Goal: Information Seeking & Learning: Learn about a topic

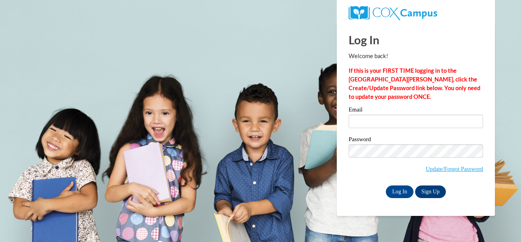
type input "croberts6@tiger.brenau.edu"
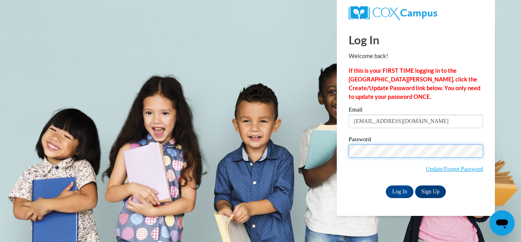
click at [385, 185] on input "Log In" at bounding box center [399, 191] width 28 height 13
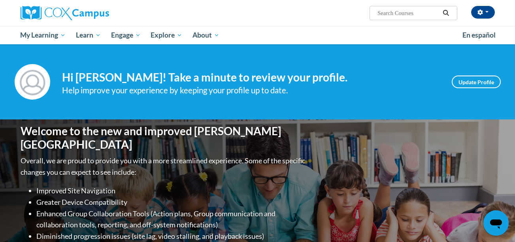
click at [391, 15] on input "Search..." at bounding box center [407, 12] width 63 height 9
type input "meaninful"
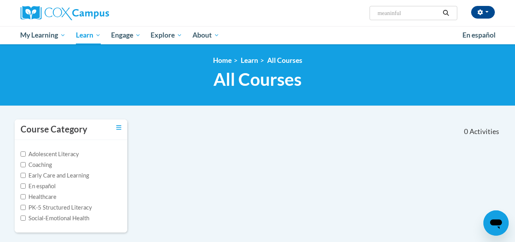
click at [397, 14] on input "meaninful" at bounding box center [407, 12] width 63 height 9
type input "meaningful"
click at [451, 13] on button "Search" at bounding box center [446, 12] width 12 height 9
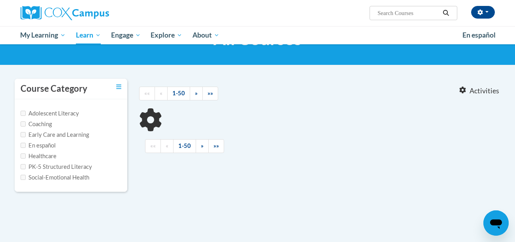
type input "meaningful"
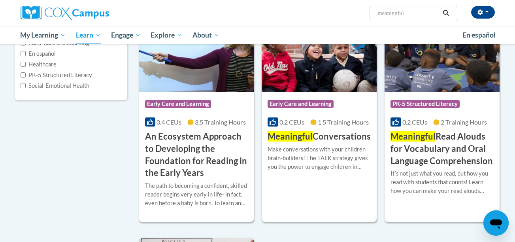
scroll to position [140, 0]
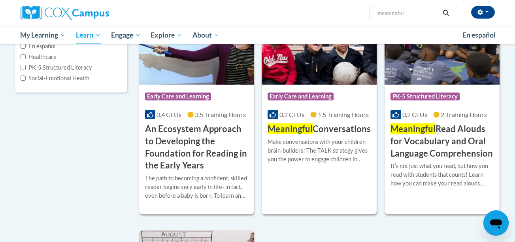
click at [419, 108] on div "Course Category: PK-5 Structured Literacy 0.2 CEUs 2 Training Hours COURSE Mean…" at bounding box center [441, 122] width 115 height 75
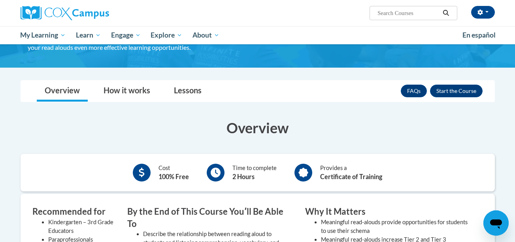
scroll to position [142, 0]
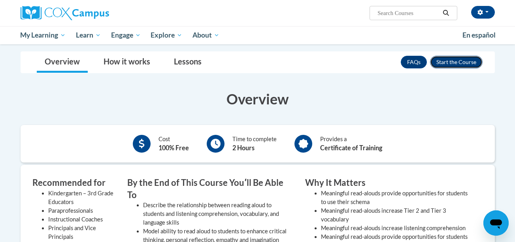
click at [467, 60] on button "Enroll" at bounding box center [456, 62] width 53 height 13
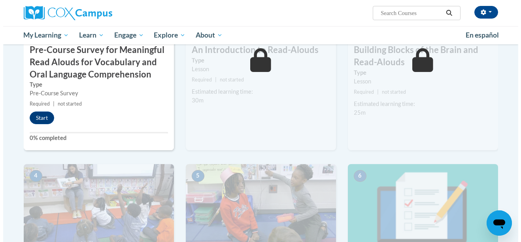
scroll to position [267, 0]
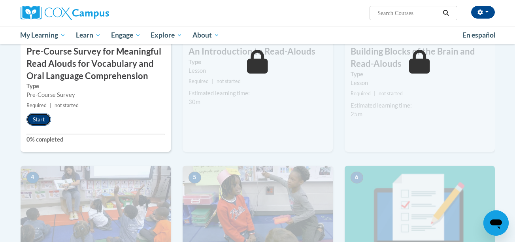
click at [40, 121] on button "Start" at bounding box center [38, 119] width 24 height 13
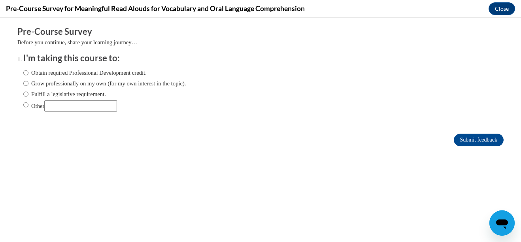
scroll to position [0, 0]
click at [84, 85] on label "Grow professionally on my own (for my own interest in the topic)." at bounding box center [104, 83] width 163 height 9
click at [28, 85] on input "Grow professionally on my own (for my own interest in the topic)." at bounding box center [25, 83] width 5 height 9
radio input "true"
click at [92, 73] on label "Obtain required Professional Development credit." at bounding box center [84, 72] width 123 height 9
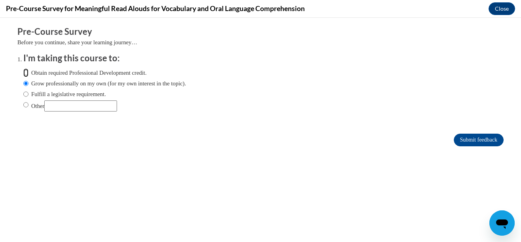
click at [28, 73] on input "Obtain required Professional Development credit." at bounding box center [25, 72] width 5 height 9
radio input "true"
click at [453, 137] on input "Submit feedback" at bounding box center [478, 140] width 50 height 13
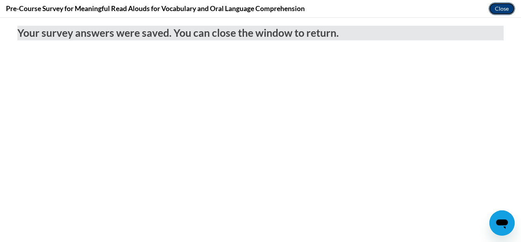
click at [504, 9] on button "Close" at bounding box center [501, 8] width 26 height 13
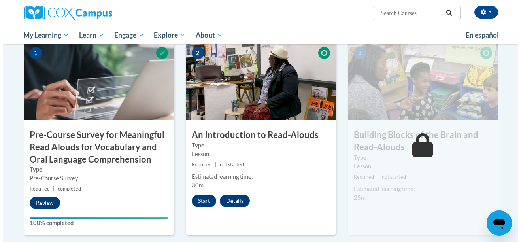
scroll to position [177, 0]
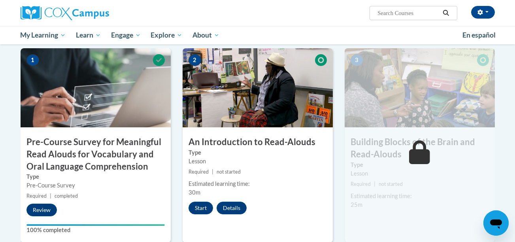
click at [191, 214] on div "Start Details Feedback" at bounding box center [219, 207] width 74 height 13
click at [192, 213] on button "Start" at bounding box center [200, 207] width 24 height 13
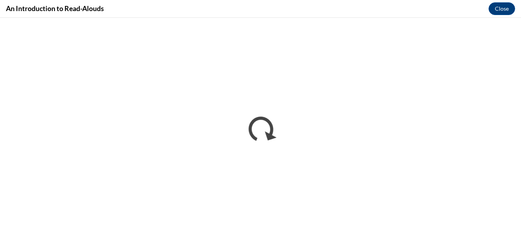
scroll to position [0, 0]
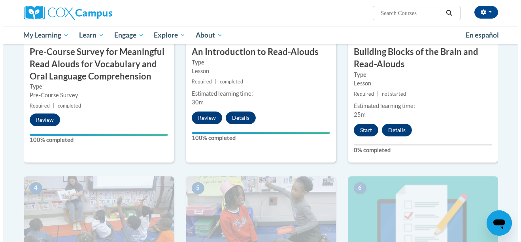
scroll to position [259, 0]
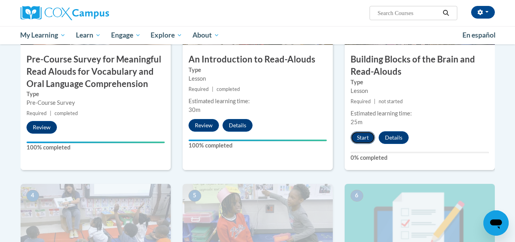
click at [360, 132] on button "Start" at bounding box center [362, 137] width 24 height 13
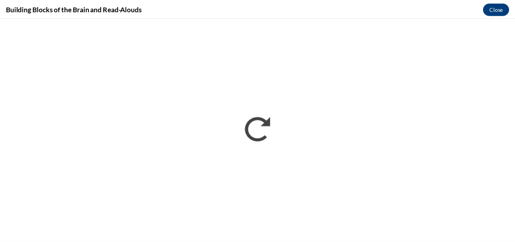
scroll to position [0, 0]
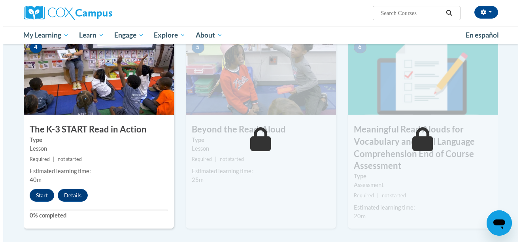
scroll to position [415, 0]
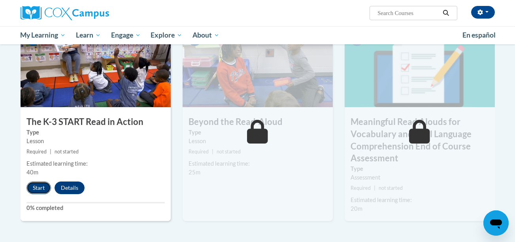
click at [31, 186] on button "Start" at bounding box center [38, 187] width 24 height 13
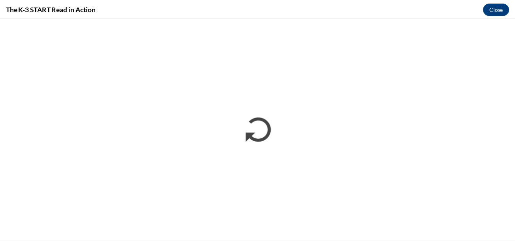
scroll to position [0, 0]
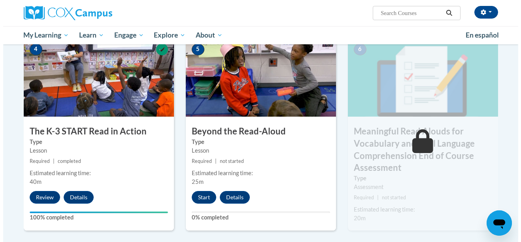
scroll to position [427, 0]
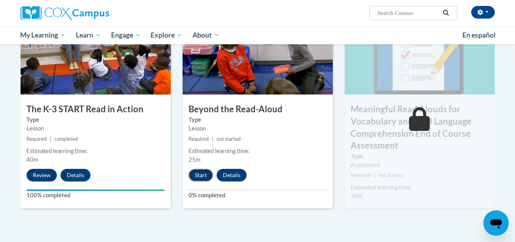
click at [207, 179] on button "Start" at bounding box center [200, 175] width 24 height 13
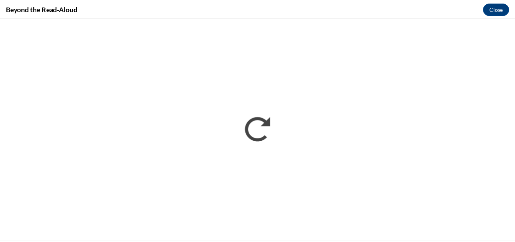
scroll to position [0, 0]
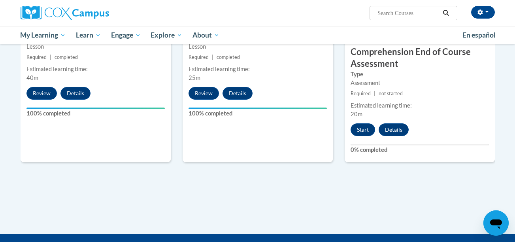
scroll to position [511, 0]
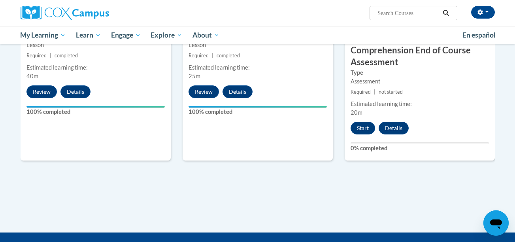
click at [493, 230] on div "Open messaging window" at bounding box center [496, 223] width 24 height 24
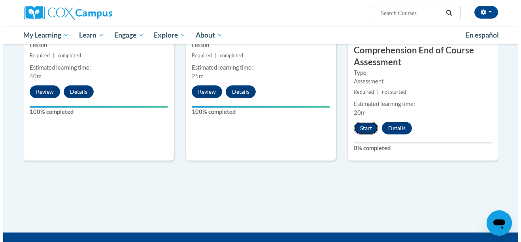
scroll to position [0, 0]
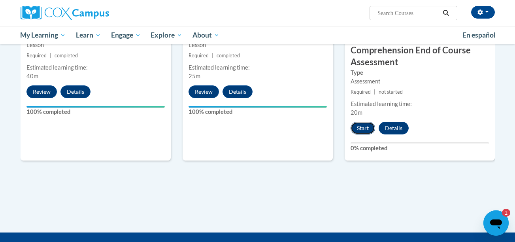
click at [362, 128] on button "Start" at bounding box center [362, 128] width 24 height 13
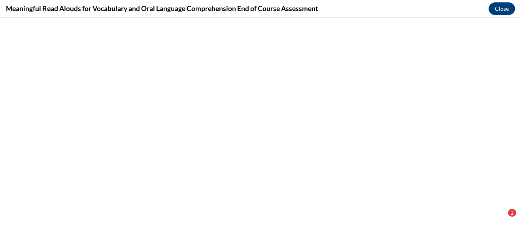
type textarea "x"
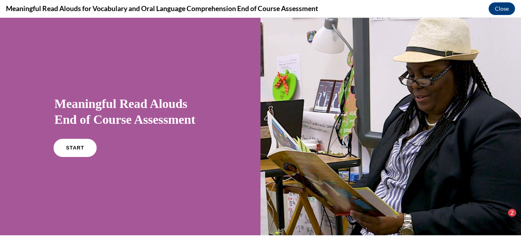
click at [84, 146] on link "START" at bounding box center [74, 148] width 43 height 18
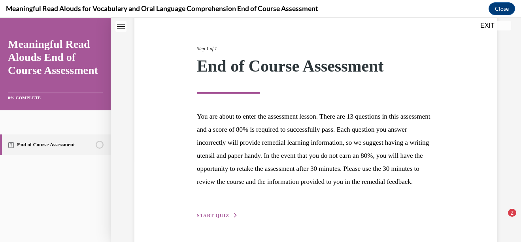
scroll to position [121, 0]
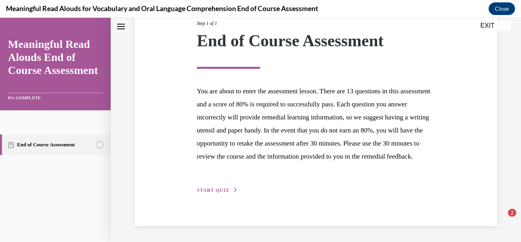
click at [229, 187] on button "START QUIZ" at bounding box center [217, 189] width 41 height 7
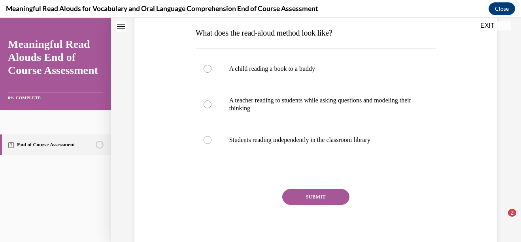
scroll to position [128, 0]
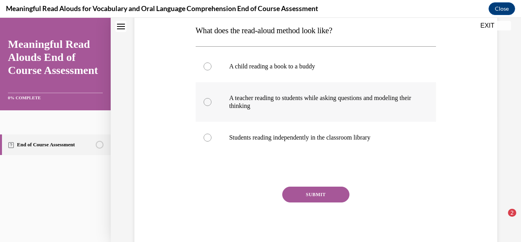
click at [340, 109] on p "A teacher reading to students while asking questions and modeling their thinking" at bounding box center [322, 102] width 187 height 16
click at [211, 106] on input "A teacher reading to students while asking questions and modeling their thinking" at bounding box center [207, 102] width 8 height 8
radio input "true"
click at [333, 188] on button "SUBMIT" at bounding box center [315, 194] width 67 height 16
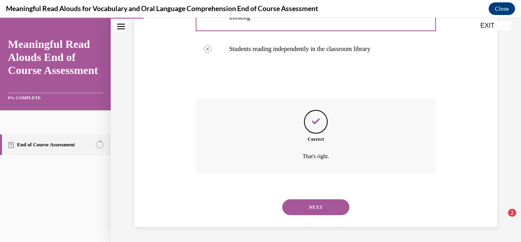
scroll to position [217, 0]
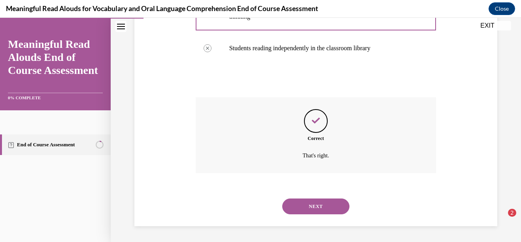
click at [322, 201] on button "NEXT" at bounding box center [315, 206] width 67 height 16
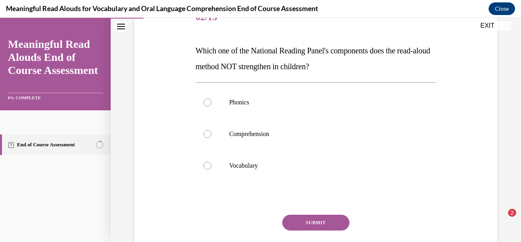
scroll to position [110, 0]
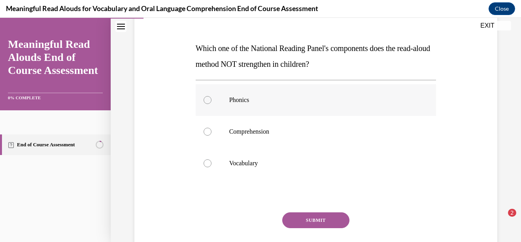
click at [255, 103] on p "Phonics" at bounding box center [322, 100] width 187 height 8
click at [211, 103] on input "Phonics" at bounding box center [207, 100] width 8 height 8
radio input "true"
click at [255, 103] on p "Phonics" at bounding box center [322, 100] width 187 height 8
click at [211, 103] on input "Phonics" at bounding box center [207, 100] width 8 height 8
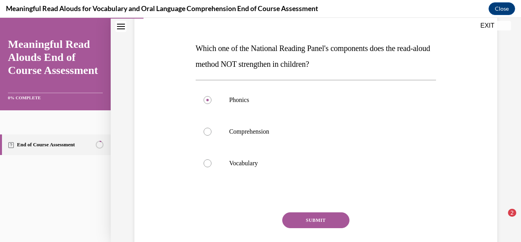
click at [300, 222] on button "SUBMIT" at bounding box center [315, 220] width 67 height 16
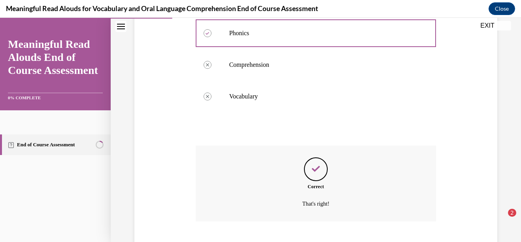
scroll to position [225, 0]
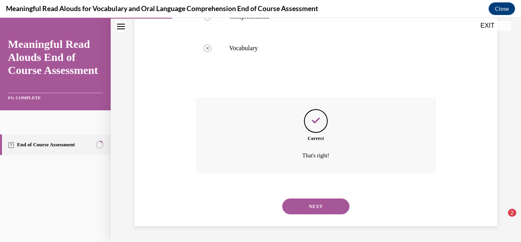
click at [308, 209] on button "NEXT" at bounding box center [315, 206] width 67 height 16
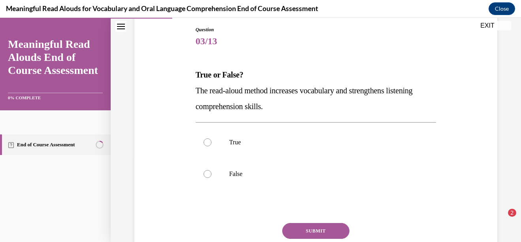
scroll to position [87, 0]
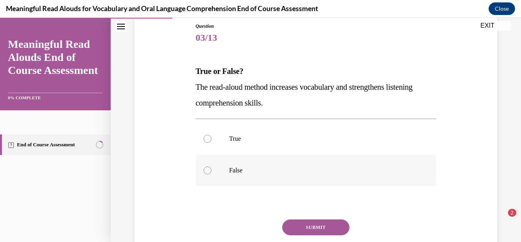
click at [282, 155] on label "False" at bounding box center [316, 170] width 241 height 32
click at [211, 166] on input "False" at bounding box center [207, 170] width 8 height 8
radio input "true"
click at [276, 141] on p "True" at bounding box center [322, 139] width 187 height 8
click at [211, 141] on input "True" at bounding box center [207, 139] width 8 height 8
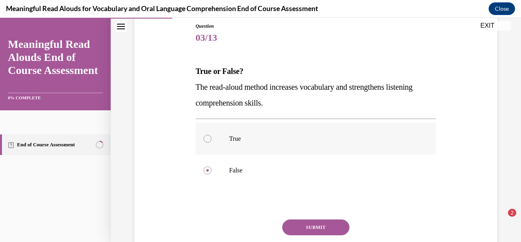
radio input "true"
click at [294, 221] on button "SUBMIT" at bounding box center [315, 227] width 67 height 16
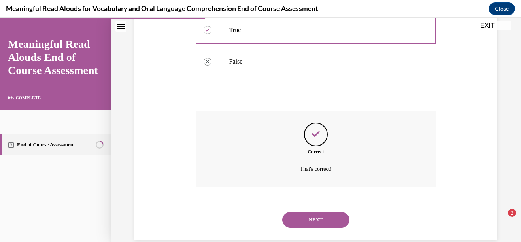
scroll to position [209, 0]
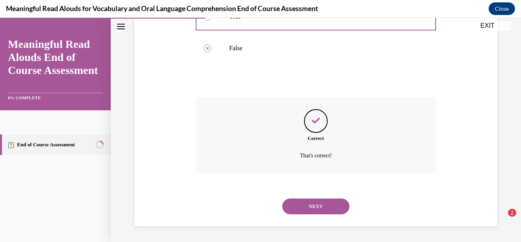
click at [325, 210] on button "NEXT" at bounding box center [315, 206] width 67 height 16
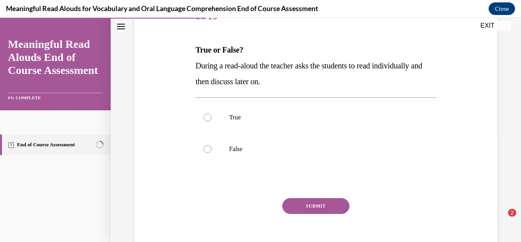
scroll to position [109, 0]
click at [297, 156] on label "False" at bounding box center [316, 149] width 241 height 32
click at [211, 152] on input "False" at bounding box center [207, 149] width 8 height 8
radio input "true"
click at [311, 206] on button "SUBMIT" at bounding box center [315, 205] width 67 height 16
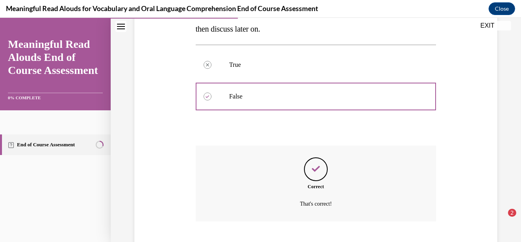
scroll to position [209, 0]
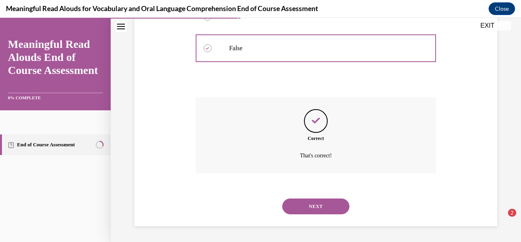
click at [312, 211] on button "NEXT" at bounding box center [315, 206] width 67 height 16
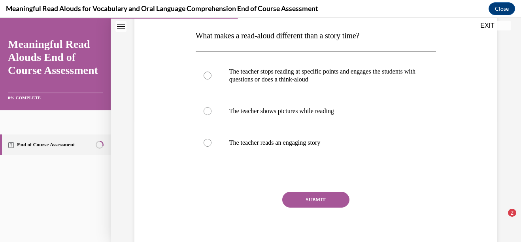
scroll to position [124, 0]
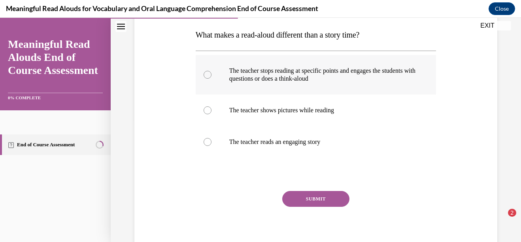
click at [362, 80] on p "The teacher stops reading at specific points and engages the students with ques…" at bounding box center [322, 75] width 187 height 16
click at [211, 79] on input "The teacher stops reading at specific points and engages the students with ques…" at bounding box center [207, 75] width 8 height 8
radio input "true"
click at [330, 203] on button "SUBMIT" at bounding box center [315, 199] width 67 height 16
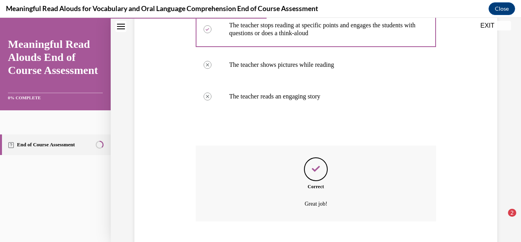
scroll to position [217, 0]
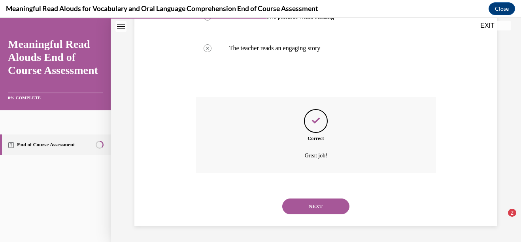
click at [326, 204] on button "NEXT" at bounding box center [315, 206] width 67 height 16
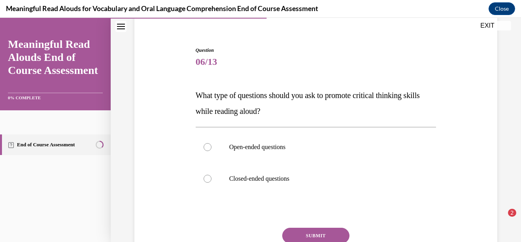
scroll to position [64, 0]
click at [327, 140] on label "Open-ended questions" at bounding box center [316, 147] width 241 height 32
click at [211, 143] on input "Open-ended questions" at bounding box center [207, 147] width 8 height 8
radio input "true"
click at [311, 232] on button "SUBMIT" at bounding box center [315, 235] width 67 height 16
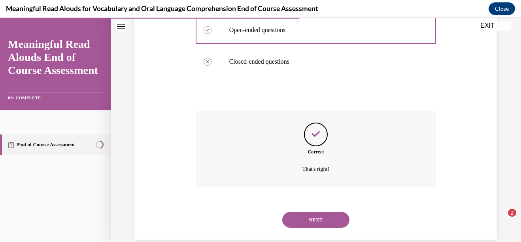
scroll to position [194, 0]
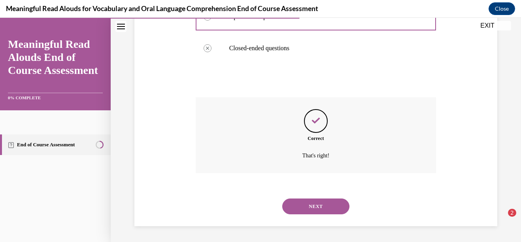
click at [321, 213] on button "NEXT" at bounding box center [315, 206] width 67 height 16
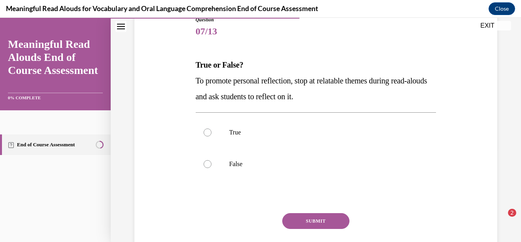
scroll to position [95, 0]
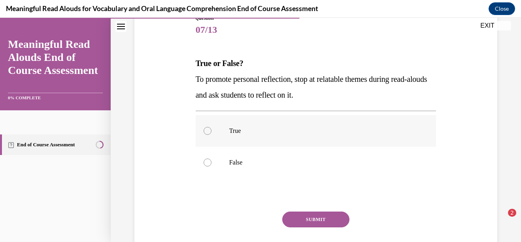
click at [353, 133] on p "True" at bounding box center [322, 131] width 187 height 8
click at [211, 133] on input "True" at bounding box center [207, 131] width 8 height 8
radio input "true"
click at [322, 218] on button "SUBMIT" at bounding box center [315, 219] width 67 height 16
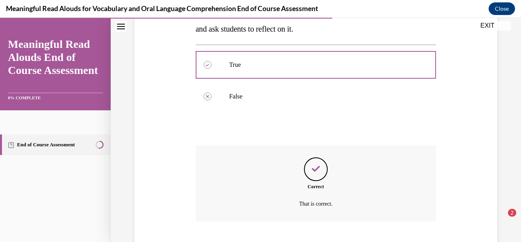
scroll to position [209, 0]
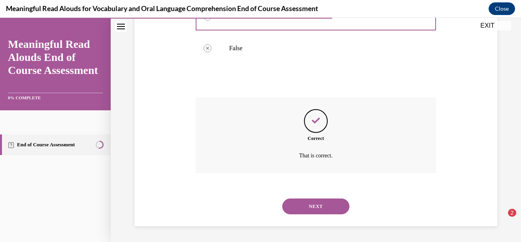
click at [310, 213] on button "NEXT" at bounding box center [315, 206] width 67 height 16
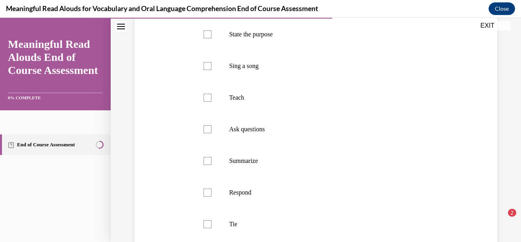
scroll to position [162, 0]
click at [316, 48] on label "State the purpose" at bounding box center [316, 33] width 241 height 32
click at [211, 36] on input "State the purpose" at bounding box center [207, 32] width 8 height 8
checkbox input "true"
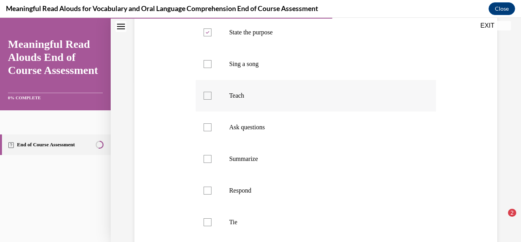
click at [276, 111] on label "Teach" at bounding box center [316, 96] width 241 height 32
click at [211, 100] on input "Teach" at bounding box center [207, 96] width 8 height 8
checkbox input "true"
click at [274, 136] on label "Ask questions" at bounding box center [316, 127] width 241 height 32
click at [211, 131] on input "Ask questions" at bounding box center [207, 127] width 8 height 8
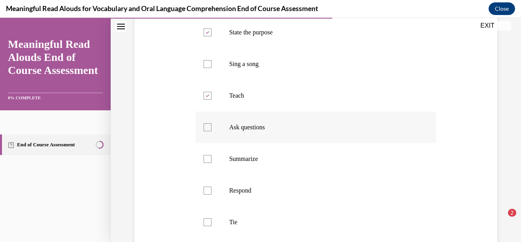
checkbox input "true"
click at [261, 163] on p "Summarize" at bounding box center [322, 159] width 187 height 8
click at [211, 163] on input "Summarize" at bounding box center [207, 159] width 8 height 8
checkbox input "true"
click at [258, 191] on label "Respond" at bounding box center [316, 191] width 241 height 32
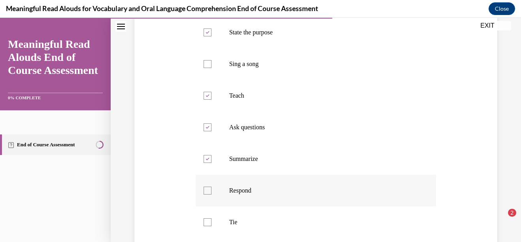
click at [211, 191] on input "Respond" at bounding box center [207, 190] width 8 height 8
checkbox input "true"
drag, startPoint x: 299, startPoint y: 83, endPoint x: 291, endPoint y: 108, distance: 26.1
click at [299, 68] on p "Sing a song" at bounding box center [322, 64] width 187 height 8
click at [211, 68] on input "Sing a song" at bounding box center [207, 64] width 8 height 8
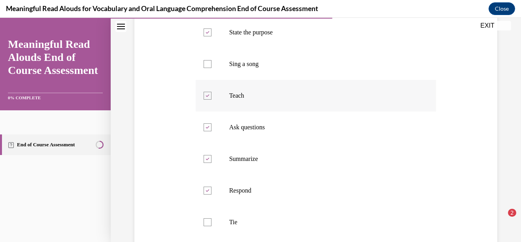
checkbox input "true"
click at [246, 226] on label "Tie" at bounding box center [316, 222] width 241 height 32
click at [211, 226] on input "Tie" at bounding box center [207, 222] width 8 height 8
checkbox input "true"
drag, startPoint x: 291, startPoint y: 82, endPoint x: 290, endPoint y: 91, distance: 9.2
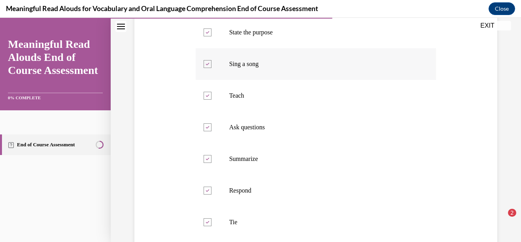
click at [292, 68] on p "Sing a song" at bounding box center [322, 64] width 187 height 8
click at [211, 68] on input "Sing a song" at bounding box center [207, 64] width 8 height 8
checkbox input "false"
click at [249, 226] on label "Tie" at bounding box center [316, 222] width 241 height 32
click at [211, 226] on input "Tie" at bounding box center [207, 222] width 8 height 8
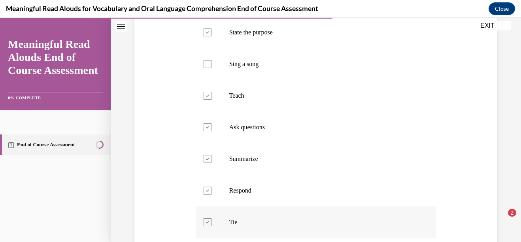
checkbox input "false"
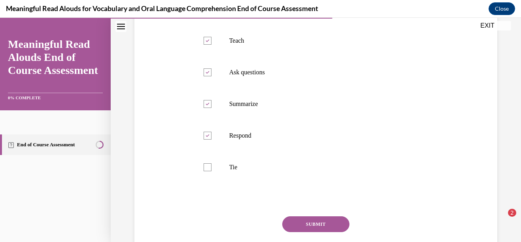
scroll to position [224, 0]
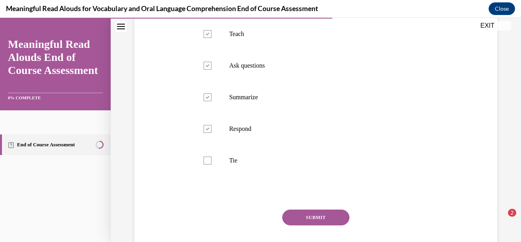
click at [329, 225] on button "SUBMIT" at bounding box center [315, 217] width 67 height 16
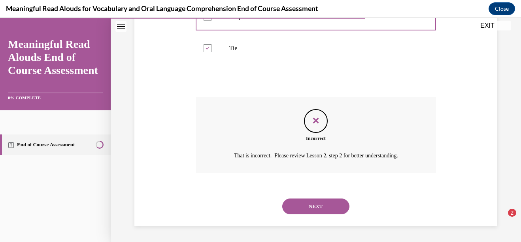
scroll to position [352, 0]
click at [310, 204] on button "NEXT" at bounding box center [315, 206] width 67 height 16
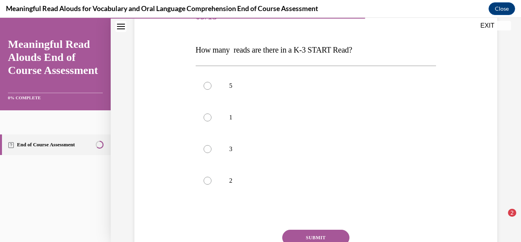
scroll to position [107, 0]
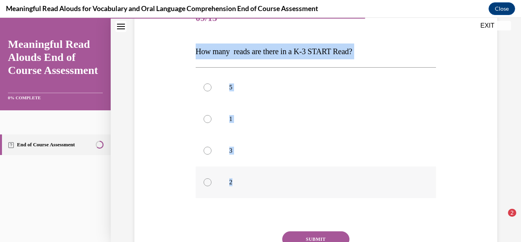
drag, startPoint x: 196, startPoint y: 50, endPoint x: 244, endPoint y: 184, distance: 142.9
click at [244, 184] on div "Question 09/13 How many reads are there in a K-3 START Read? 5 1 3 2 Incorrect …" at bounding box center [316, 149] width 241 height 293
copy div "How many reads are there in a K-3 START Read? 5 1 3 2"
click at [247, 145] on label "3" at bounding box center [316, 151] width 241 height 32
click at [211, 147] on input "3" at bounding box center [207, 151] width 8 height 8
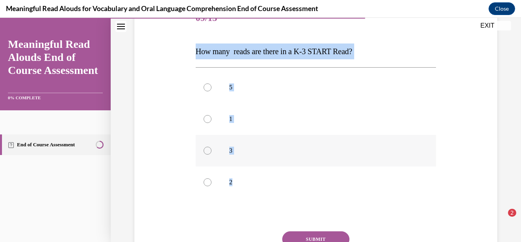
radio input "true"
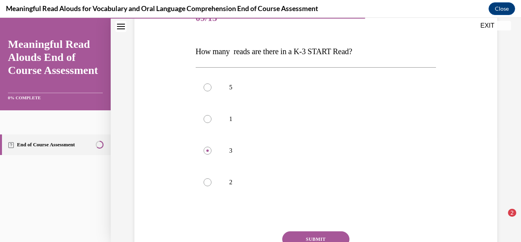
click at [308, 237] on button "SUBMIT" at bounding box center [315, 239] width 67 height 16
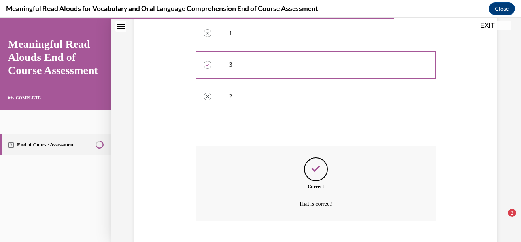
scroll to position [241, 0]
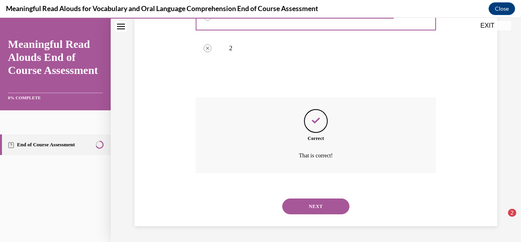
click at [312, 206] on button "NEXT" at bounding box center [315, 206] width 67 height 16
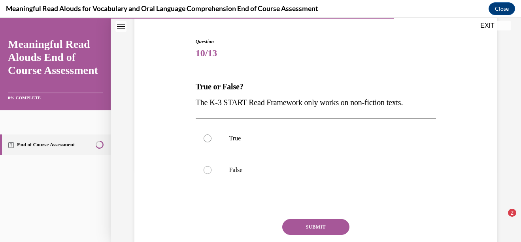
scroll to position [115, 0]
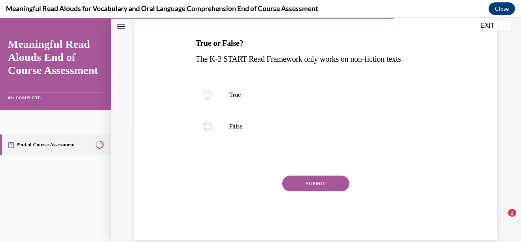
type textarea "x"
click at [252, 137] on label "False" at bounding box center [316, 127] width 241 height 32
click at [211, 130] on input "False" at bounding box center [207, 126] width 8 height 8
radio input "true"
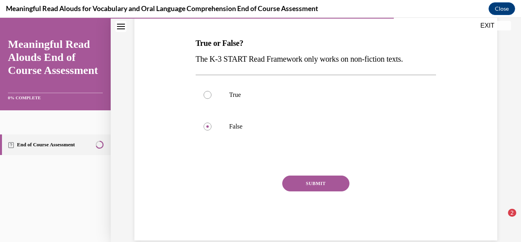
click at [305, 180] on button "SUBMIT" at bounding box center [315, 183] width 67 height 16
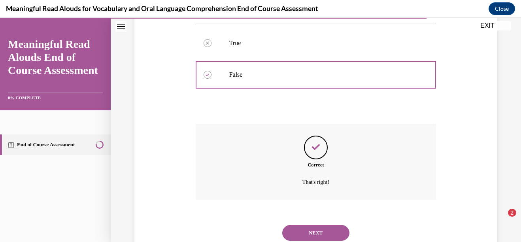
scroll to position [194, 0]
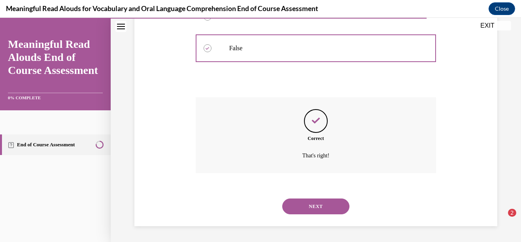
click at [301, 215] on div "NEXT" at bounding box center [316, 206] width 241 height 32
click at [305, 209] on button "NEXT" at bounding box center [315, 206] width 67 height 16
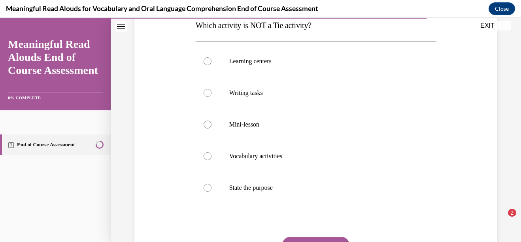
scroll to position [131, 0]
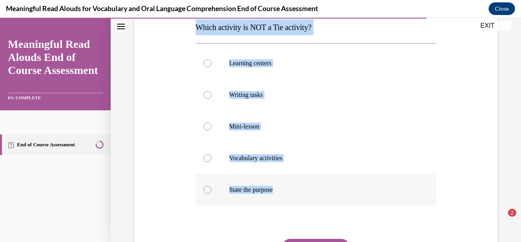
drag, startPoint x: 195, startPoint y: 27, endPoint x: 280, endPoint y: 191, distance: 184.6
click at [280, 191] on div "Question 11/13 Which activity is NOT a Tie activity? Learning centers Writing t…" at bounding box center [316, 135] width 244 height 337
copy div "Which activity is NOT a Tie activity? Learning centers Writing tasks Mini-lesso…"
click at [248, 131] on label "Mini-lesson" at bounding box center [316, 127] width 241 height 32
click at [211, 130] on input "Mini-lesson" at bounding box center [207, 126] width 8 height 8
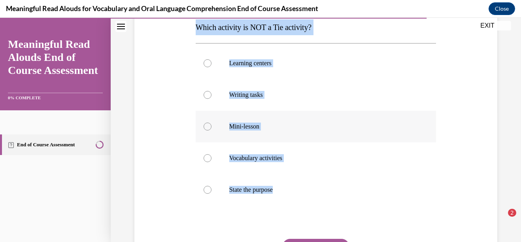
radio input "true"
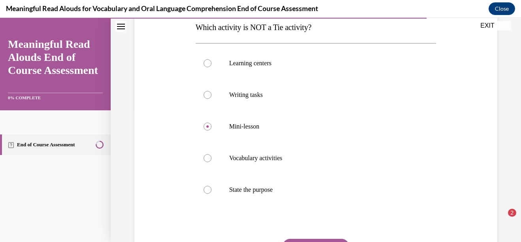
click at [320, 239] on button "SUBMIT" at bounding box center [315, 247] width 67 height 16
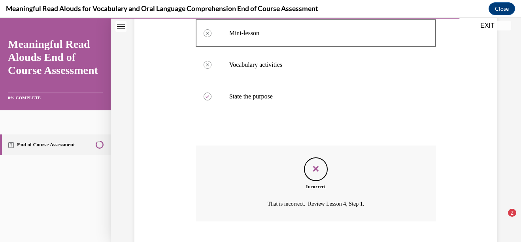
scroll to position [273, 0]
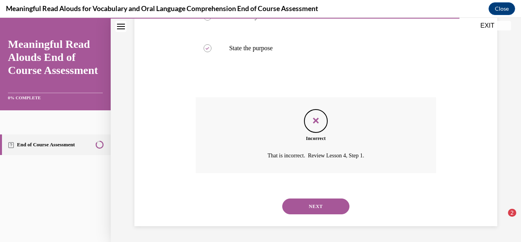
click at [310, 200] on button "NEXT" at bounding box center [315, 206] width 67 height 16
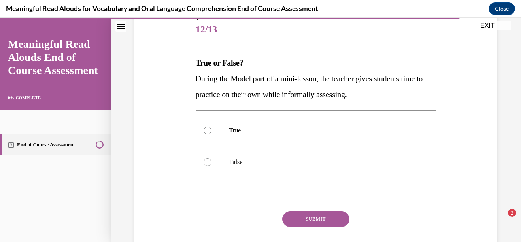
scroll to position [103, 0]
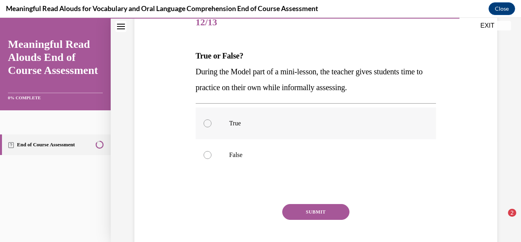
click at [255, 129] on label "True" at bounding box center [316, 123] width 241 height 32
click at [211, 127] on input "True" at bounding box center [207, 123] width 8 height 8
radio input "true"
click at [299, 213] on button "SUBMIT" at bounding box center [315, 212] width 67 height 16
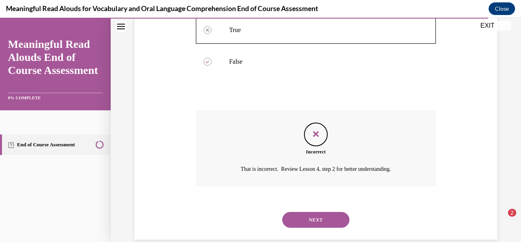
scroll to position [209, 0]
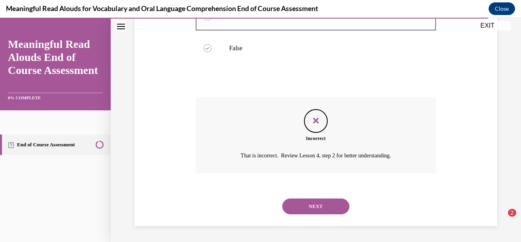
click at [312, 204] on button "NEXT" at bounding box center [315, 206] width 67 height 16
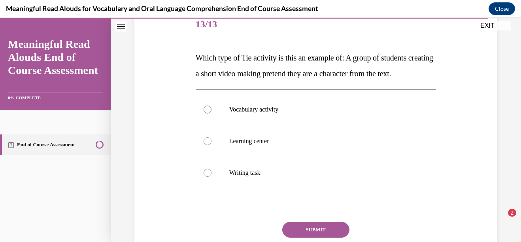
scroll to position [99, 0]
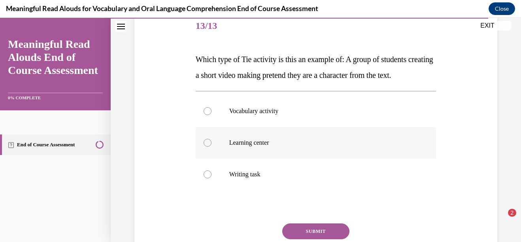
click at [369, 147] on p "Learning center" at bounding box center [322, 143] width 187 height 8
click at [211, 147] on input "Learning center" at bounding box center [207, 143] width 8 height 8
radio input "true"
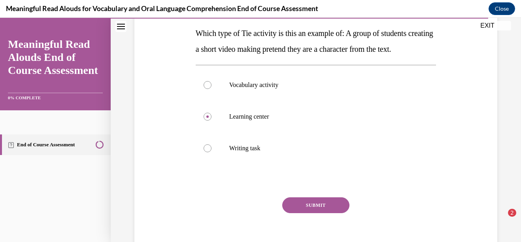
scroll to position [128, 0]
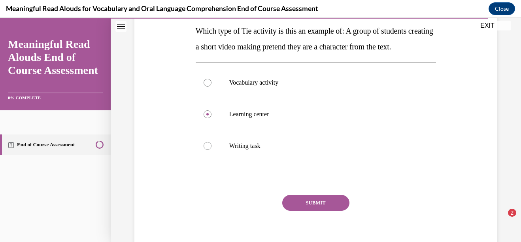
click at [325, 211] on button "SUBMIT" at bounding box center [315, 203] width 67 height 16
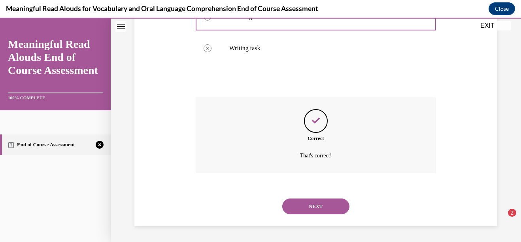
scroll to position [241, 0]
click at [325, 209] on button "NEXT" at bounding box center [315, 206] width 67 height 16
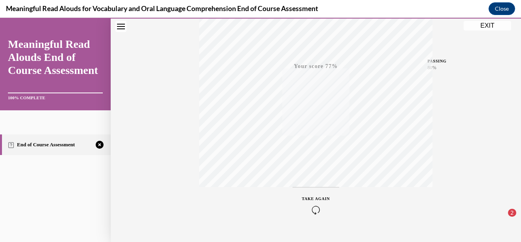
scroll to position [181, 0]
click at [310, 194] on icon "button" at bounding box center [316, 193] width 28 height 9
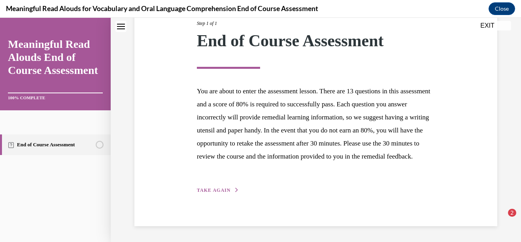
scroll to position [121, 0]
click at [225, 186] on div "Step 1 of 1 End of Course Assessment You are about to enter the assessment less…" at bounding box center [316, 98] width 250 height 193
click at [224, 188] on span "TAKE AGAIN" at bounding box center [214, 190] width 34 height 6
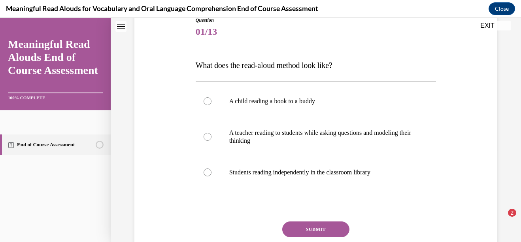
scroll to position [92, 0]
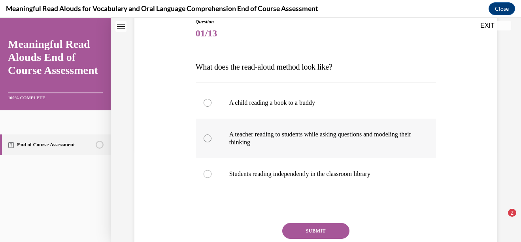
click at [295, 149] on label "A teacher reading to students while asking questions and modeling their thinking" at bounding box center [316, 137] width 241 height 39
click at [211, 142] on input "A teacher reading to students while asking questions and modeling their thinking" at bounding box center [207, 138] width 8 height 8
radio input "true"
click at [303, 231] on button "SUBMIT" at bounding box center [315, 231] width 67 height 16
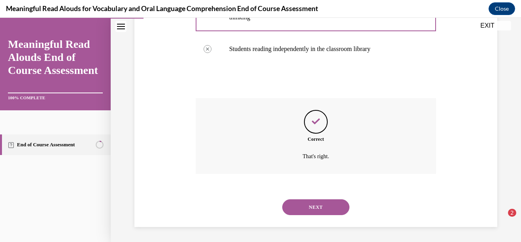
scroll to position [217, 0]
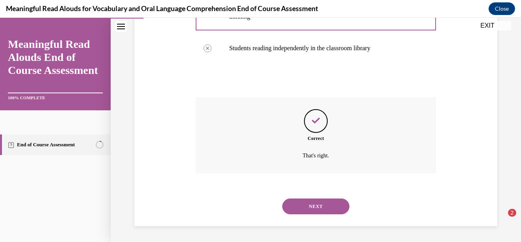
click at [306, 208] on button "NEXT" at bounding box center [315, 206] width 67 height 16
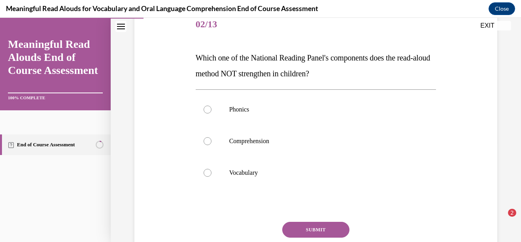
scroll to position [109, 0]
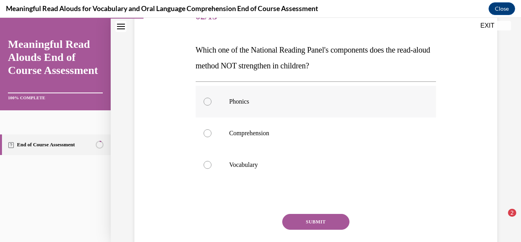
click at [327, 94] on label "Phonics" at bounding box center [316, 102] width 241 height 32
click at [211, 98] on input "Phonics" at bounding box center [207, 102] width 8 height 8
radio input "true"
click at [311, 220] on button "SUBMIT" at bounding box center [315, 222] width 67 height 16
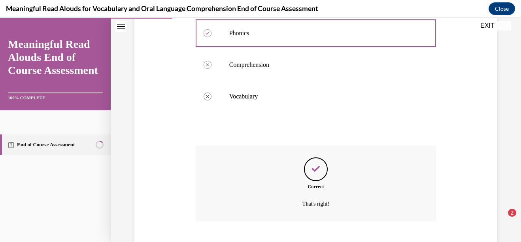
scroll to position [225, 0]
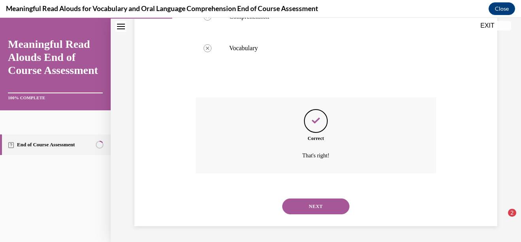
click at [313, 201] on button "NEXT" at bounding box center [315, 206] width 67 height 16
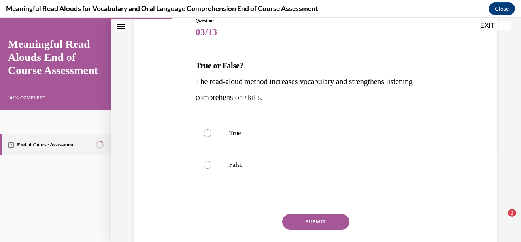
scroll to position [102, 0]
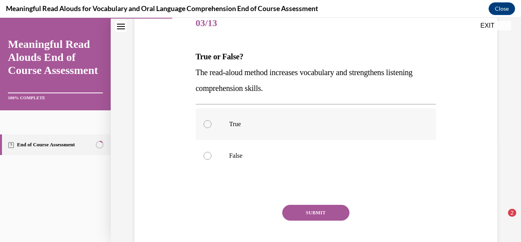
click at [357, 120] on label "True" at bounding box center [316, 124] width 241 height 32
click at [211, 120] on input "True" at bounding box center [207, 124] width 8 height 8
radio input "true"
click at [327, 217] on button "SUBMIT" at bounding box center [315, 213] width 67 height 16
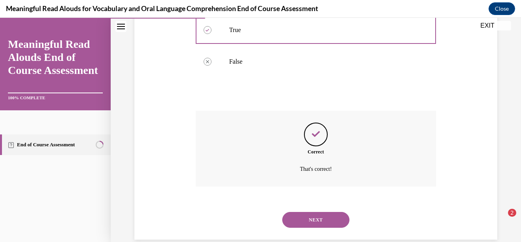
scroll to position [209, 0]
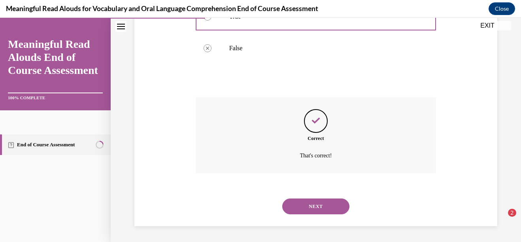
click at [303, 203] on button "NEXT" at bounding box center [315, 206] width 67 height 16
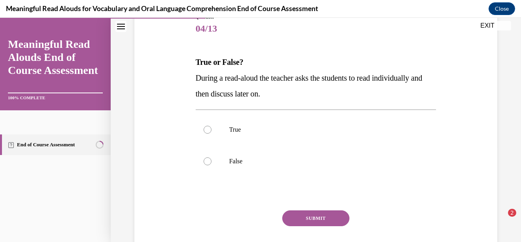
scroll to position [101, 0]
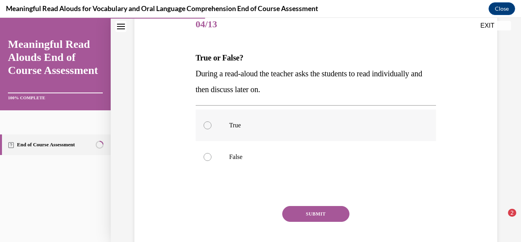
click at [254, 120] on label "True" at bounding box center [316, 125] width 241 height 32
click at [211, 121] on input "True" at bounding box center [207, 125] width 8 height 8
radio input "true"
click at [285, 207] on button "SUBMIT" at bounding box center [315, 214] width 67 height 16
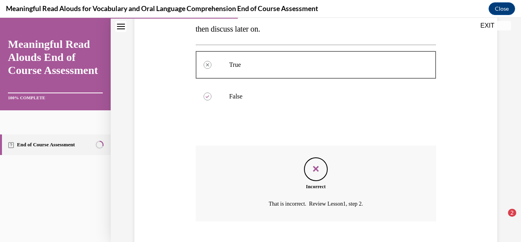
scroll to position [209, 0]
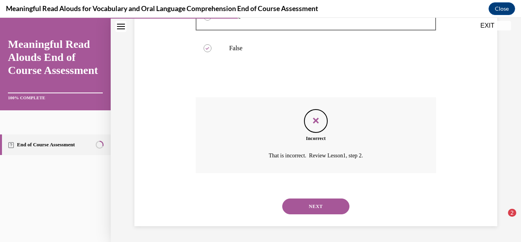
click at [306, 200] on button "NEXT" at bounding box center [315, 206] width 67 height 16
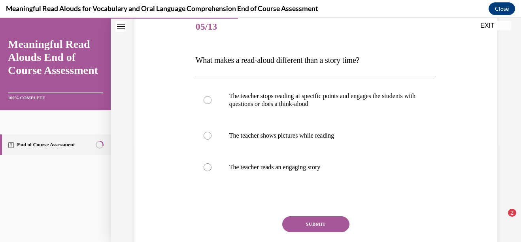
scroll to position [108, 0]
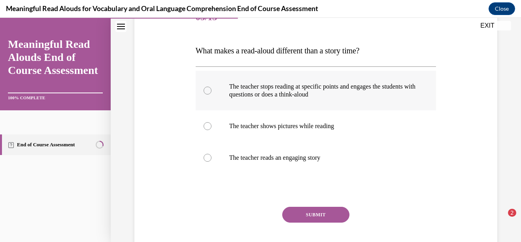
click at [329, 100] on label "The teacher stops reading at specific points and engages the students with ques…" at bounding box center [316, 90] width 241 height 39
click at [211, 94] on input "The teacher stops reading at specific points and engages the students with ques…" at bounding box center [207, 90] width 8 height 8
radio input "true"
click at [307, 209] on button "SUBMIT" at bounding box center [315, 215] width 67 height 16
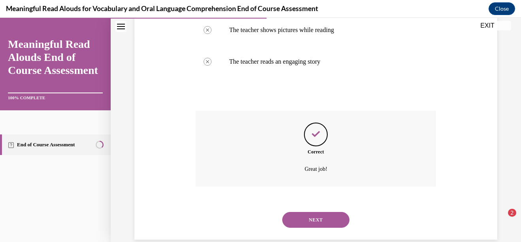
scroll to position [217, 0]
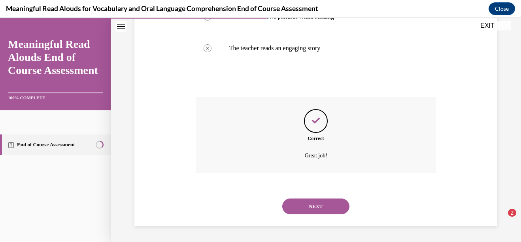
click at [310, 207] on button "NEXT" at bounding box center [315, 206] width 67 height 16
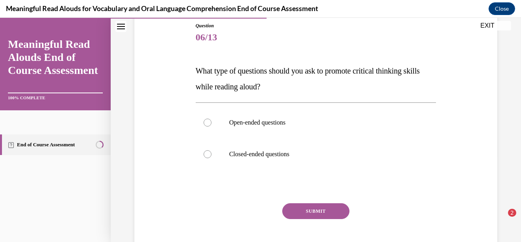
scroll to position [89, 0]
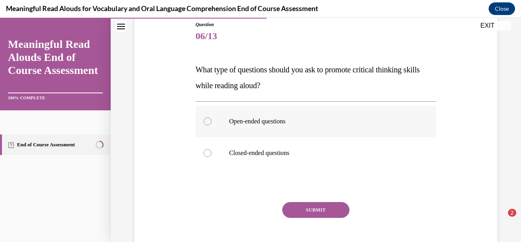
click at [286, 119] on p "Open-ended questions" at bounding box center [322, 121] width 187 height 8
click at [211, 119] on input "Open-ended questions" at bounding box center [207, 121] width 8 height 8
radio input "true"
click at [308, 205] on button "SUBMIT" at bounding box center [315, 210] width 67 height 16
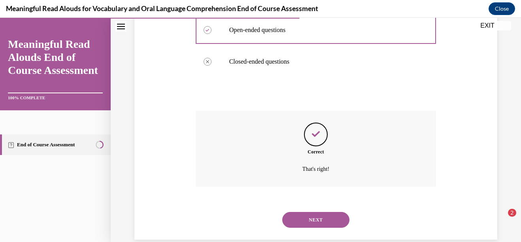
scroll to position [194, 0]
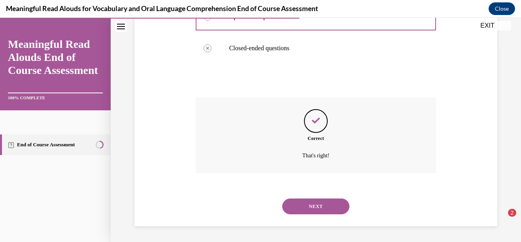
click at [294, 209] on button "NEXT" at bounding box center [315, 206] width 67 height 16
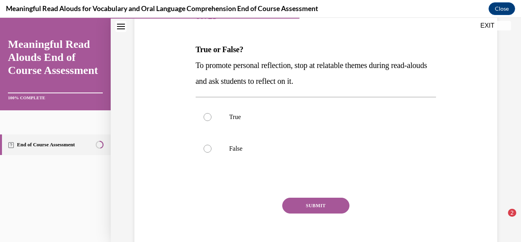
scroll to position [112, 0]
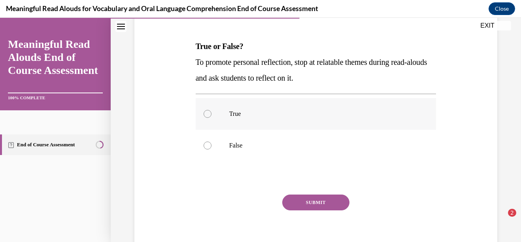
click at [327, 116] on p "True" at bounding box center [322, 114] width 187 height 8
click at [211, 116] on input "True" at bounding box center [207, 114] width 8 height 8
radio input "true"
click at [305, 202] on button "SUBMIT" at bounding box center [315, 202] width 67 height 16
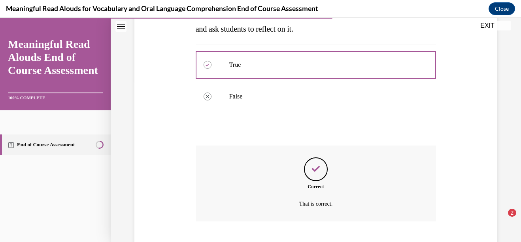
scroll to position [209, 0]
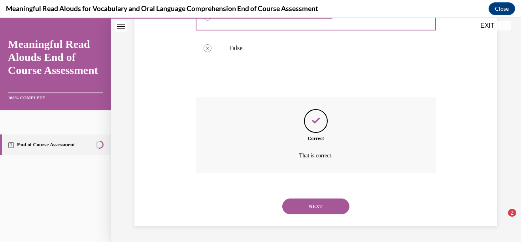
click at [315, 211] on button "NEXT" at bounding box center [315, 206] width 67 height 16
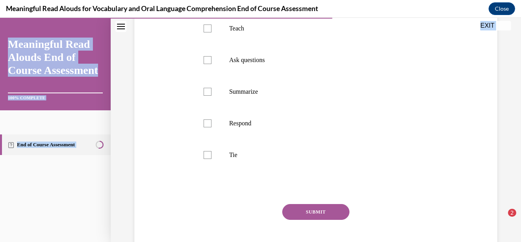
scroll to position [288, 0]
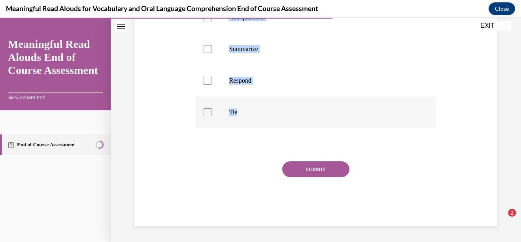
drag, startPoint x: 194, startPoint y: 43, endPoint x: 248, endPoint y: 121, distance: 95.6
click at [248, 121] on div "Question 08/13 Select the components that make up the K-3 START Read Framework.…" at bounding box center [316, 26] width 244 height 400
copy div "Select the components that make up the K-3 START Read Framework. State the purp…"
click at [250, 113] on p "Tie" at bounding box center [322, 112] width 187 height 8
click at [211, 113] on input "Tie" at bounding box center [207, 112] width 8 height 8
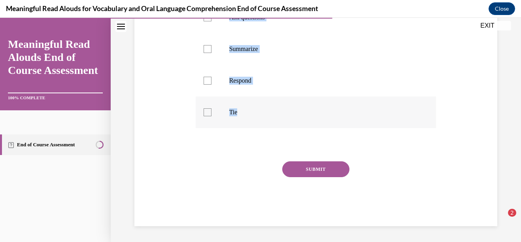
checkbox input "true"
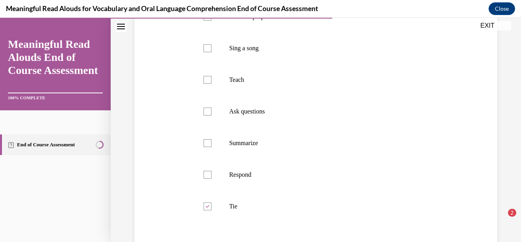
scroll to position [179, 0]
click at [254, 25] on label "State the purpose" at bounding box center [316, 16] width 241 height 32
click at [211, 20] on input "State the purpose" at bounding box center [207, 16] width 8 height 8
click at [251, 32] on label "State the purpose" at bounding box center [316, 16] width 241 height 32
click at [211, 20] on input "State the purpose" at bounding box center [207, 16] width 8 height 8
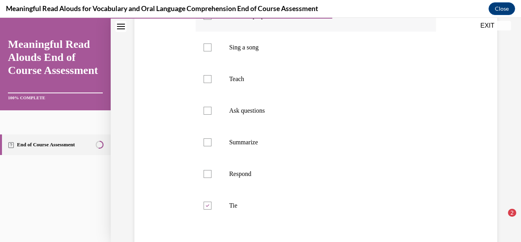
checkbox input "false"
click at [251, 63] on label "Sing a song" at bounding box center [316, 48] width 241 height 32
click at [211, 51] on input "Sing a song" at bounding box center [207, 47] width 8 height 8
checkbox input "true"
click at [242, 32] on label "State the purpose" at bounding box center [316, 16] width 241 height 32
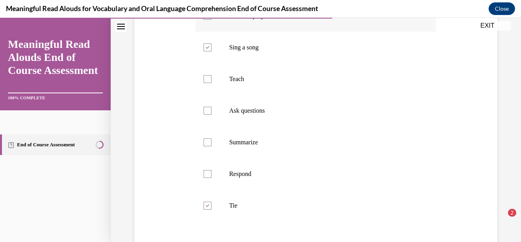
click at [211, 20] on input "State the purpose" at bounding box center [207, 16] width 8 height 8
checkbox input "true"
click at [241, 90] on label "Teach" at bounding box center [316, 79] width 241 height 32
click at [211, 83] on input "Teach" at bounding box center [207, 79] width 8 height 8
checkbox input "true"
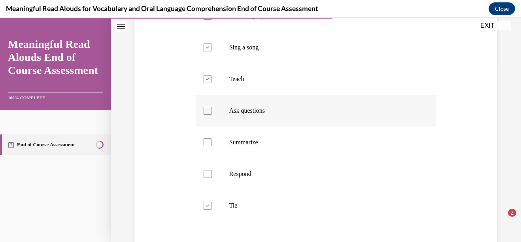
click at [241, 113] on label "Ask questions" at bounding box center [316, 111] width 241 height 32
click at [211, 113] on input "Ask questions" at bounding box center [207, 111] width 8 height 8
checkbox input "true"
click at [239, 182] on label "Respond" at bounding box center [316, 174] width 241 height 32
click at [211, 178] on input "Respond" at bounding box center [207, 174] width 8 height 8
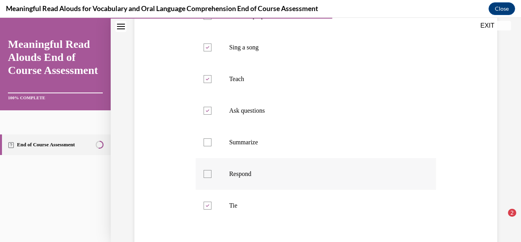
checkbox input "true"
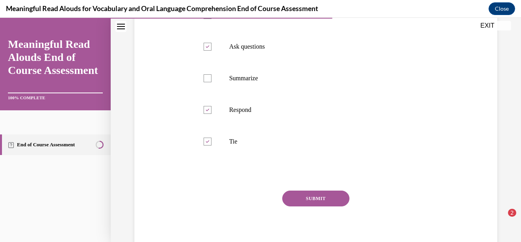
scroll to position [274, 0]
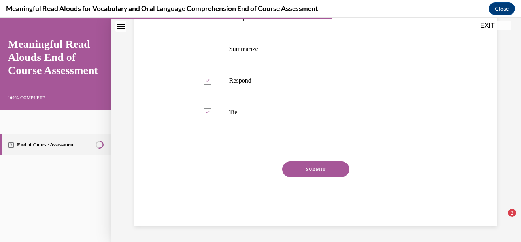
click at [324, 177] on button "SUBMIT" at bounding box center [315, 169] width 67 height 16
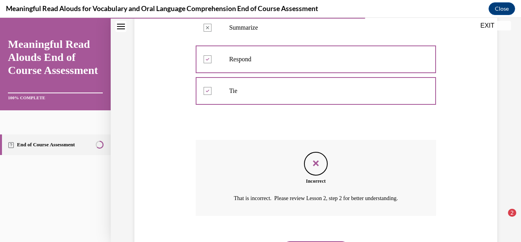
scroll to position [335, 0]
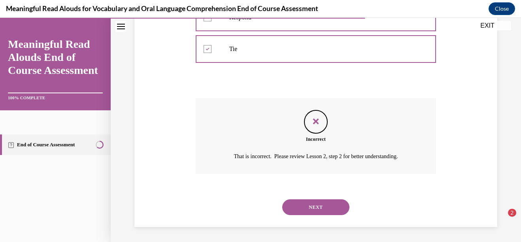
click at [310, 215] on button "NEXT" at bounding box center [315, 207] width 67 height 16
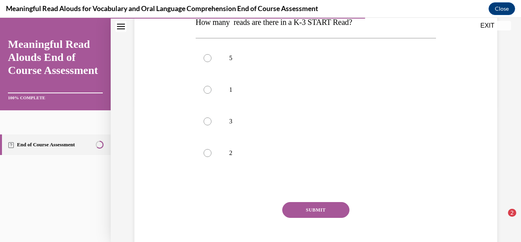
scroll to position [145, 0]
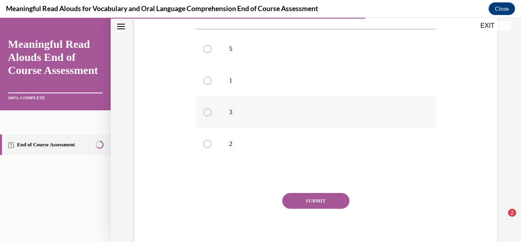
click at [320, 126] on label "3" at bounding box center [316, 112] width 241 height 32
click at [211, 116] on input "3" at bounding box center [207, 112] width 8 height 8
radio input "true"
click at [308, 204] on button "SUBMIT" at bounding box center [315, 201] width 67 height 16
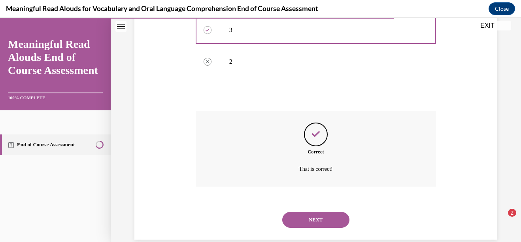
scroll to position [241, 0]
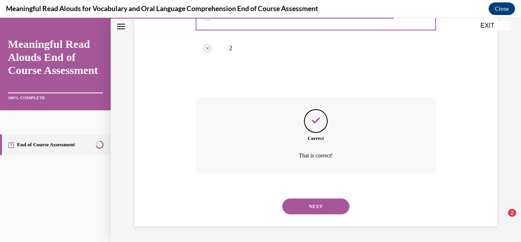
click at [308, 204] on button "NEXT" at bounding box center [315, 206] width 67 height 16
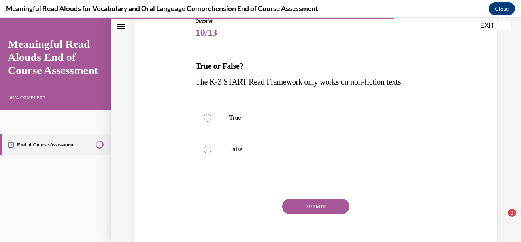
scroll to position [94, 0]
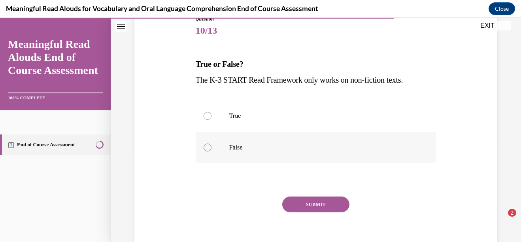
click at [237, 152] on label "False" at bounding box center [316, 148] width 241 height 32
click at [211, 151] on input "False" at bounding box center [207, 147] width 8 height 8
radio input "true"
click at [315, 205] on button "SUBMIT" at bounding box center [315, 204] width 67 height 16
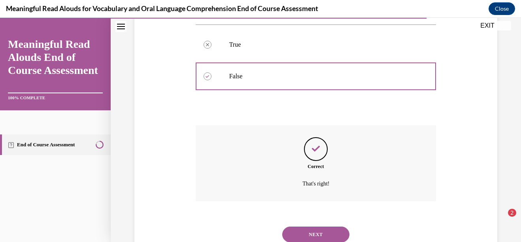
scroll to position [194, 0]
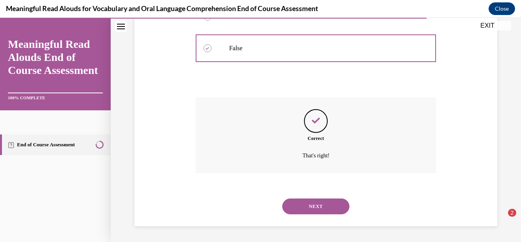
click at [313, 206] on button "NEXT" at bounding box center [315, 206] width 67 height 16
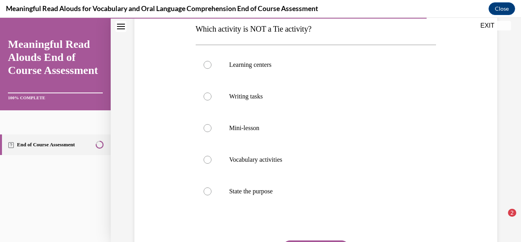
scroll to position [131, 0]
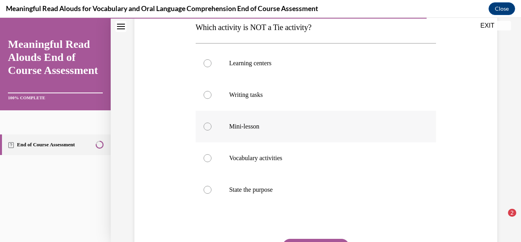
click at [263, 124] on p "Mini-lesson" at bounding box center [322, 126] width 187 height 8
click at [211, 124] on input "Mini-lesson" at bounding box center [207, 126] width 8 height 8
radio input "true"
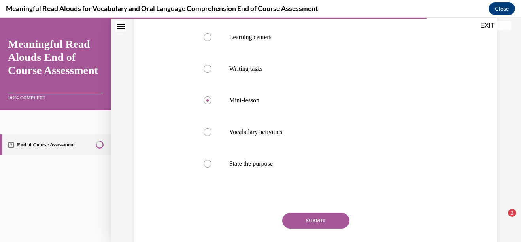
scroll to position [159, 0]
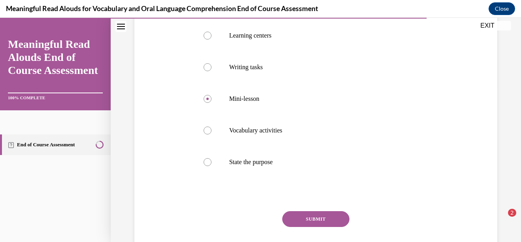
click at [301, 218] on button "SUBMIT" at bounding box center [315, 219] width 67 height 16
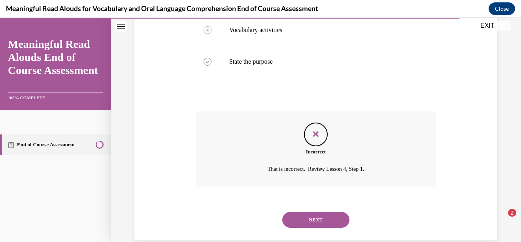
scroll to position [273, 0]
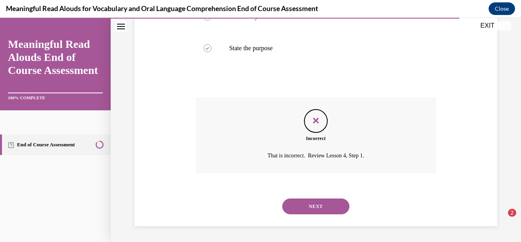
click at [320, 209] on button "NEXT" at bounding box center [315, 206] width 67 height 16
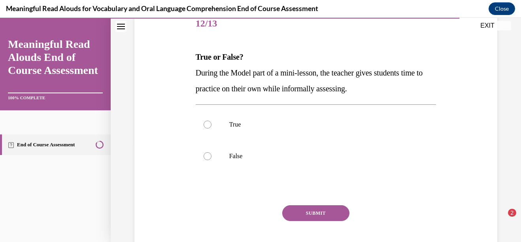
scroll to position [105, 0]
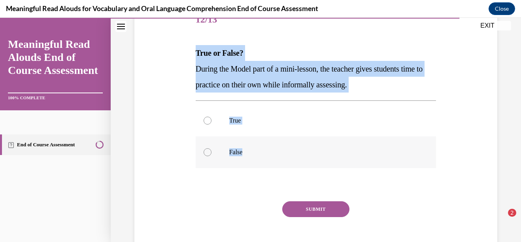
drag, startPoint x: 195, startPoint y: 50, endPoint x: 247, endPoint y: 147, distance: 109.6
click at [247, 147] on div "Question 12/13 True or False? During the Model part of a mini-lesson, the teach…" at bounding box center [316, 134] width 241 height 261
copy div "True or False? During the Model part of a mini-lesson, the teacher gives studen…"
click at [229, 152] on p "False" at bounding box center [322, 152] width 187 height 8
click at [211, 152] on input "False" at bounding box center [207, 152] width 8 height 8
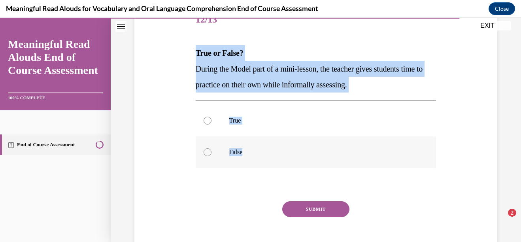
radio input "true"
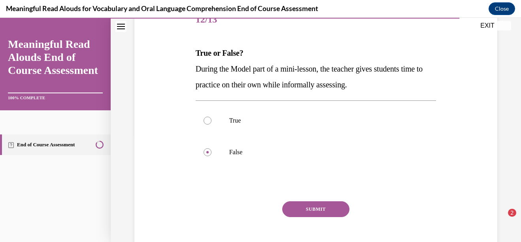
click at [301, 208] on button "SUBMIT" at bounding box center [315, 209] width 67 height 16
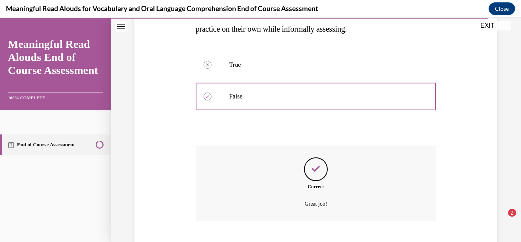
scroll to position [209, 0]
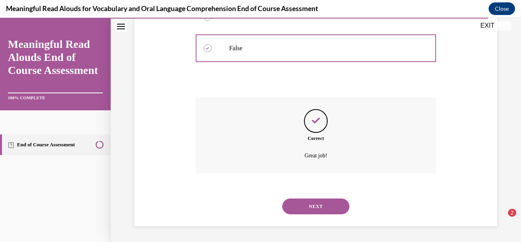
click at [318, 202] on button "NEXT" at bounding box center [315, 206] width 67 height 16
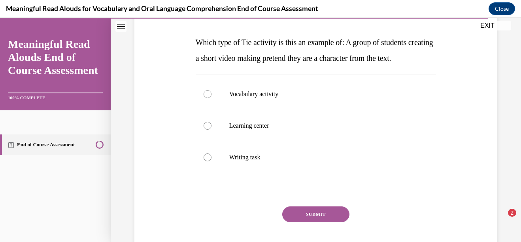
scroll to position [118, 0]
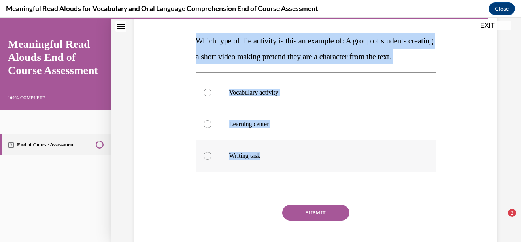
drag, startPoint x: 196, startPoint y: 39, endPoint x: 270, endPoint y: 174, distance: 154.1
click at [270, 174] on div "Question 13/13 Which type of Tie activity is this an example of: A group of stu…" at bounding box center [316, 130] width 241 height 277
copy div "Which type of Tie activity is this an example of: A group of students creating …"
click at [279, 134] on label "Learning center" at bounding box center [316, 124] width 241 height 32
click at [211, 128] on input "Learning center" at bounding box center [207, 124] width 8 height 8
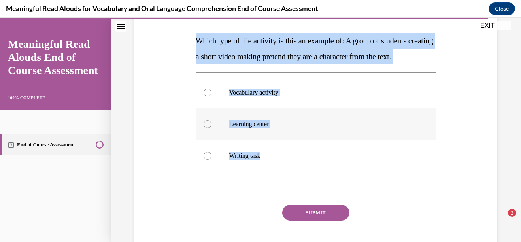
radio input "true"
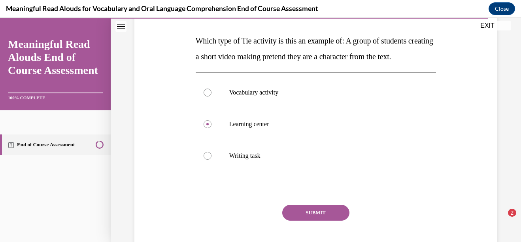
click at [290, 220] on button "SUBMIT" at bounding box center [315, 213] width 67 height 16
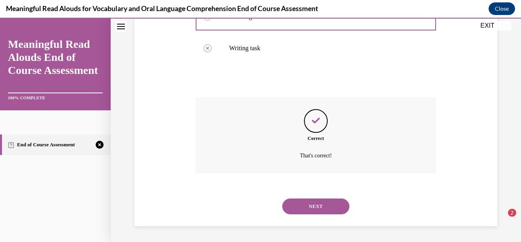
scroll to position [241, 0]
click at [315, 205] on button "NEXT" at bounding box center [315, 206] width 67 height 16
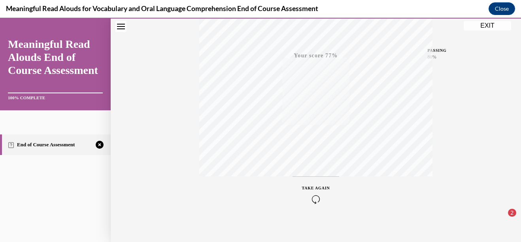
scroll to position [181, 0]
click at [329, 193] on button "TAKE AGAIN" at bounding box center [315, 189] width 47 height 36
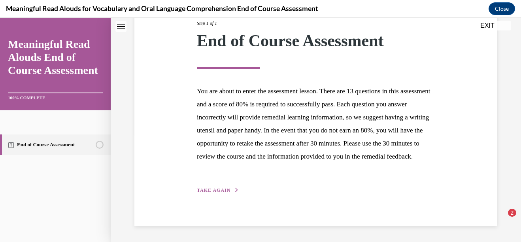
click at [227, 189] on span "TAKE AGAIN" at bounding box center [214, 190] width 34 height 6
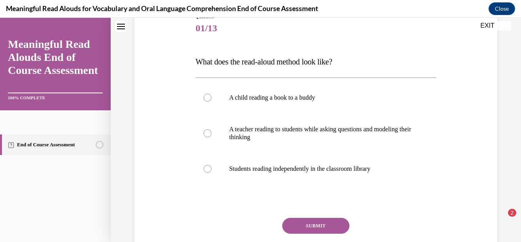
scroll to position [100, 0]
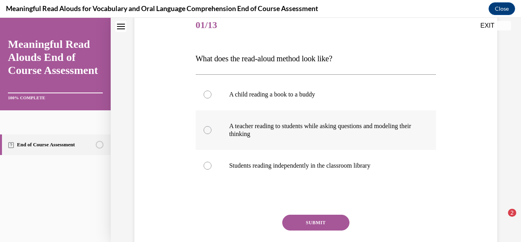
click at [325, 141] on label "A teacher reading to students while asking questions and modeling their thinking" at bounding box center [316, 129] width 241 height 39
click at [211, 134] on input "A teacher reading to students while asking questions and modeling their thinking" at bounding box center [207, 130] width 8 height 8
radio input "true"
click at [305, 228] on button "SUBMIT" at bounding box center [315, 222] width 67 height 16
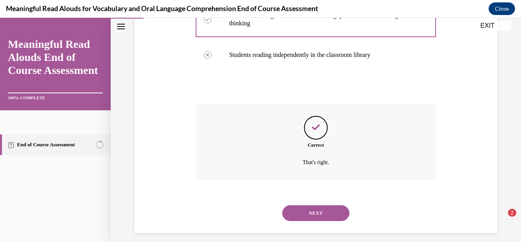
scroll to position [217, 0]
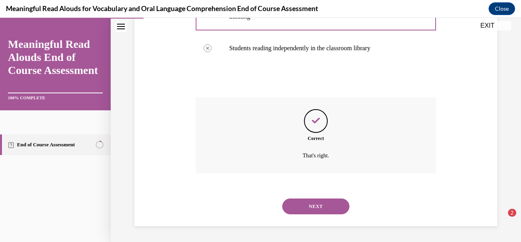
click at [315, 208] on button "NEXT" at bounding box center [315, 206] width 67 height 16
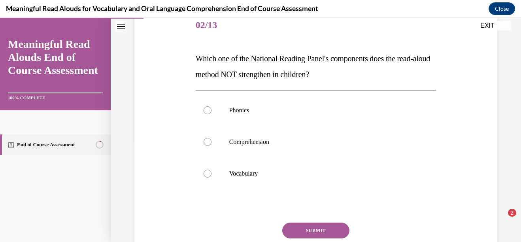
scroll to position [112, 0]
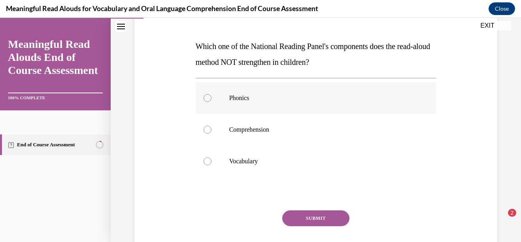
click at [351, 85] on label "Phonics" at bounding box center [316, 98] width 241 height 32
click at [211, 94] on input "Phonics" at bounding box center [207, 98] width 8 height 8
radio input "true"
click at [331, 218] on button "SUBMIT" at bounding box center [315, 218] width 67 height 16
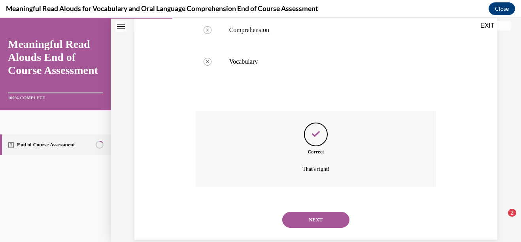
scroll to position [225, 0]
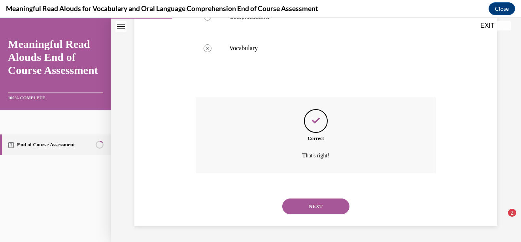
click at [323, 206] on button "NEXT" at bounding box center [315, 206] width 67 height 16
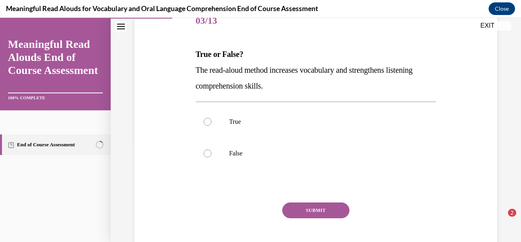
scroll to position [105, 0]
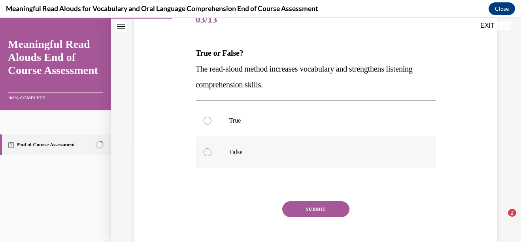
click at [316, 151] on p "False" at bounding box center [322, 152] width 187 height 8
click at [211, 151] on input "False" at bounding box center [207, 152] width 8 height 8
radio input "true"
click at [314, 205] on button "SUBMIT" at bounding box center [315, 209] width 67 height 16
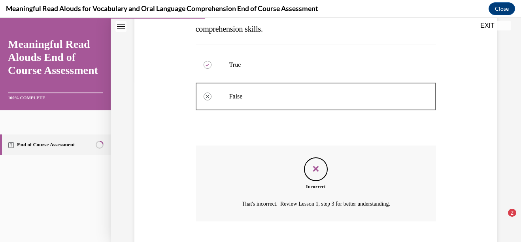
scroll to position [209, 0]
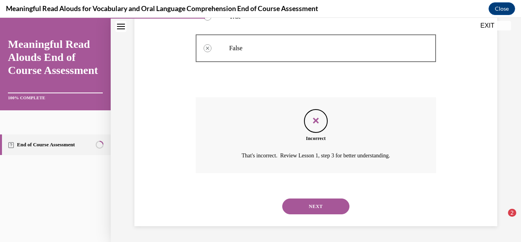
click at [318, 210] on button "NEXT" at bounding box center [315, 206] width 67 height 16
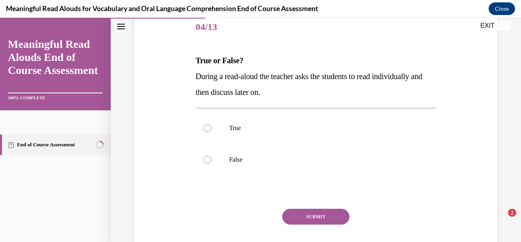
scroll to position [113, 0]
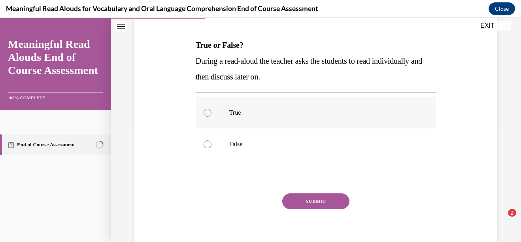
click at [359, 126] on label "True" at bounding box center [316, 113] width 241 height 32
click at [211, 117] on input "True" at bounding box center [207, 113] width 8 height 8
radio input "true"
click at [332, 209] on div "SUBMIT" at bounding box center [316, 212] width 241 height 39
click at [332, 195] on button "SUBMIT" at bounding box center [315, 201] width 67 height 16
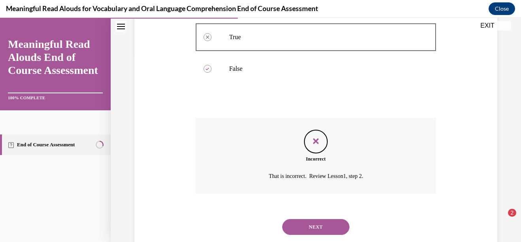
scroll to position [209, 0]
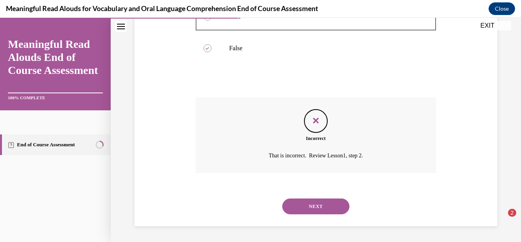
click at [323, 208] on button "NEXT" at bounding box center [315, 206] width 67 height 16
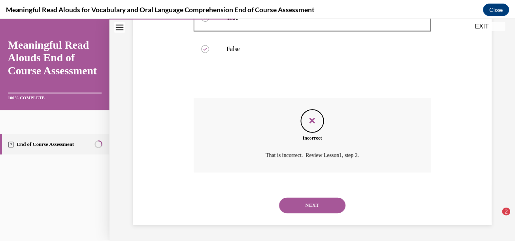
scroll to position [0, 0]
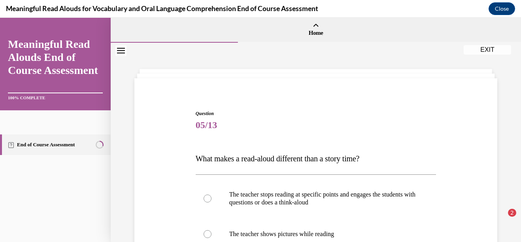
click at [495, 54] on button "EXIT" at bounding box center [486, 49] width 47 height 9
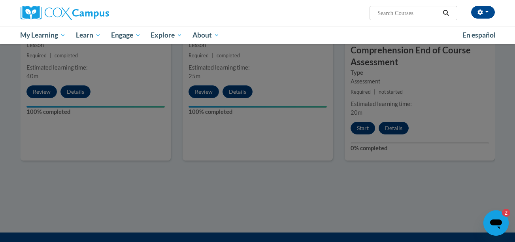
drag, startPoint x: 513, startPoint y: 155, endPoint x: 512, endPoint y: 142, distance: 13.1
click at [513, 143] on div at bounding box center [257, 121] width 515 height 242
click at [493, 125] on div at bounding box center [257, 121] width 515 height 242
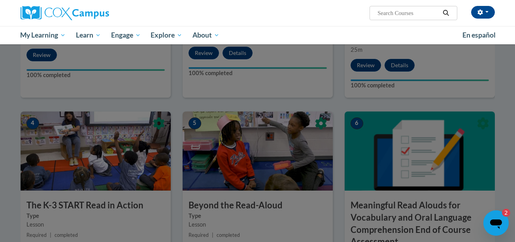
scroll to position [329, 0]
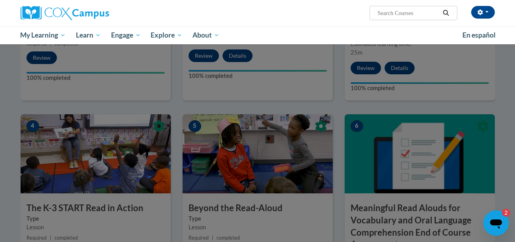
click at [483, 138] on div at bounding box center [257, 121] width 515 height 242
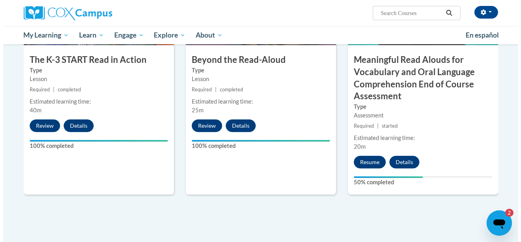
scroll to position [483, 0]
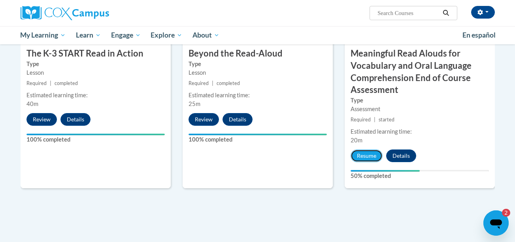
click at [375, 143] on div "6 Meaningful Read Alouds for Vocabulary and Oral Language Comprehension End of …" at bounding box center [419, 74] width 150 height 229
click at [367, 160] on button "Resume" at bounding box center [366, 155] width 32 height 13
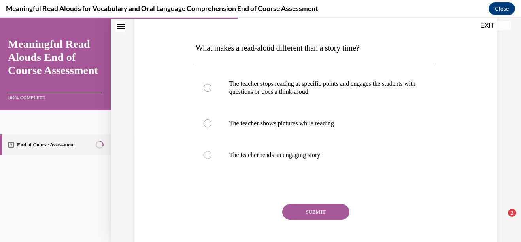
scroll to position [114, 0]
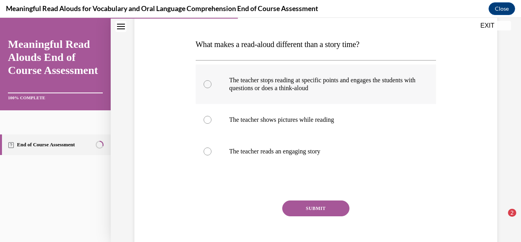
click at [375, 95] on label "The teacher stops reading at specific points and engages the students with ques…" at bounding box center [316, 83] width 241 height 39
click at [211, 88] on input "The teacher stops reading at specific points and engages the students with ques…" at bounding box center [207, 84] width 8 height 8
radio input "true"
click at [314, 211] on button "SUBMIT" at bounding box center [315, 208] width 67 height 16
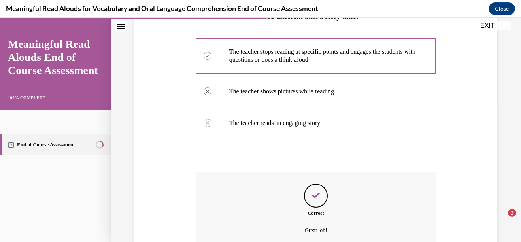
scroll to position [217, 0]
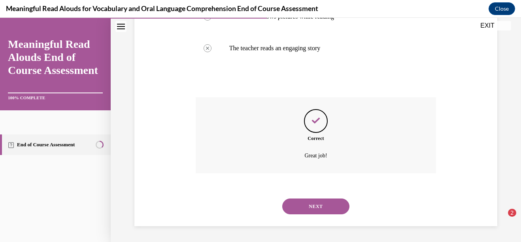
click at [308, 206] on button "NEXT" at bounding box center [315, 206] width 67 height 16
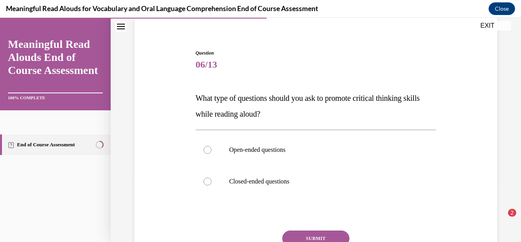
scroll to position [64, 0]
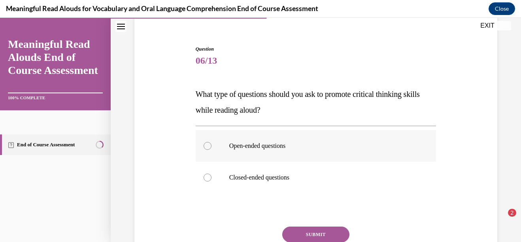
click at [338, 142] on p "Open-ended questions" at bounding box center [322, 146] width 187 height 8
click at [211, 142] on input "Open-ended questions" at bounding box center [207, 146] width 8 height 8
radio input "true"
click at [303, 239] on button "SUBMIT" at bounding box center [315, 234] width 67 height 16
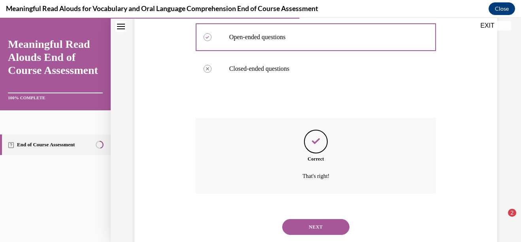
scroll to position [194, 0]
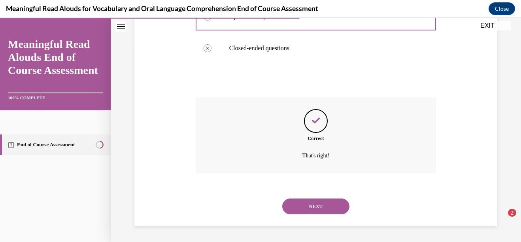
click at [326, 203] on button "NEXT" at bounding box center [315, 206] width 67 height 16
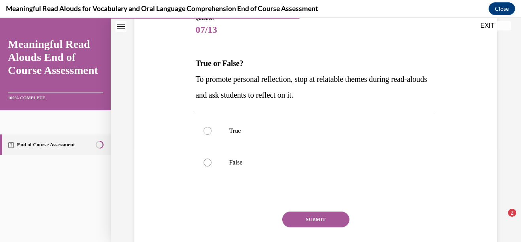
scroll to position [99, 0]
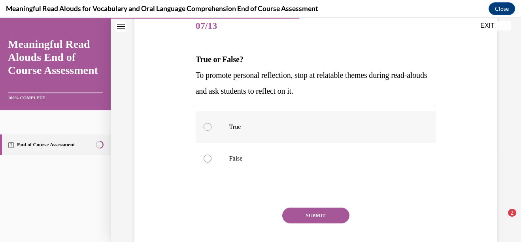
click at [390, 121] on label "True" at bounding box center [316, 127] width 241 height 32
click at [211, 123] on input "True" at bounding box center [207, 127] width 8 height 8
radio input "true"
click at [327, 211] on button "SUBMIT" at bounding box center [315, 215] width 67 height 16
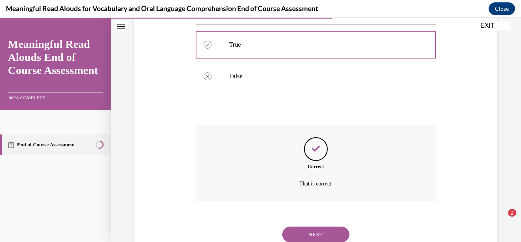
scroll to position [209, 0]
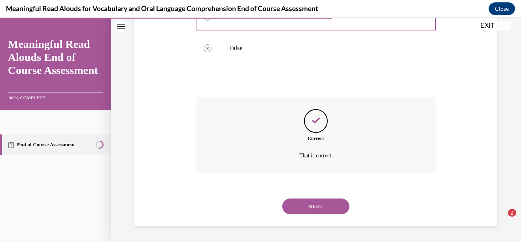
click at [327, 213] on button "NEXT" at bounding box center [315, 206] width 67 height 16
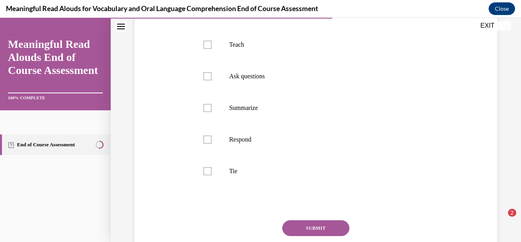
scroll to position [205, 0]
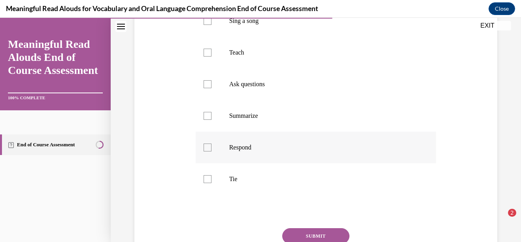
drag, startPoint x: 246, startPoint y: 195, endPoint x: 245, endPoint y: 171, distance: 23.7
click at [246, 183] on p "Tie" at bounding box center [322, 179] width 187 height 8
click at [211, 183] on input "Tie" at bounding box center [207, 179] width 8 height 8
checkbox input "true"
click at [245, 163] on label "Respond" at bounding box center [316, 148] width 241 height 32
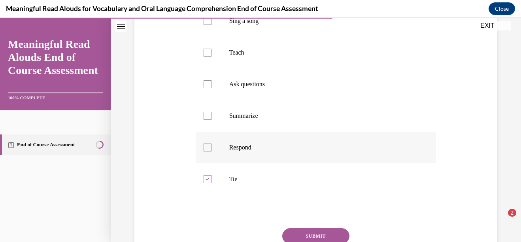
click at [211, 151] on input "Respond" at bounding box center [207, 147] width 8 height 8
checkbox input "true"
click at [259, 88] on p "Ask questions" at bounding box center [322, 84] width 187 height 8
click at [211, 88] on input "Ask questions" at bounding box center [207, 84] width 8 height 8
checkbox input "true"
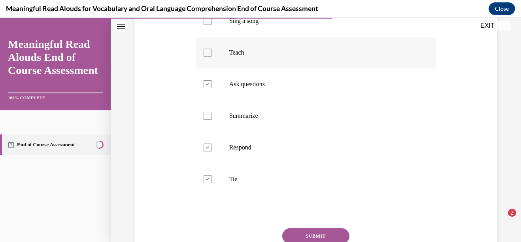
click at [252, 56] on p "Teach" at bounding box center [322, 53] width 187 height 8
click at [211, 56] on input "Teach" at bounding box center [207, 53] width 8 height 8
checkbox input "true"
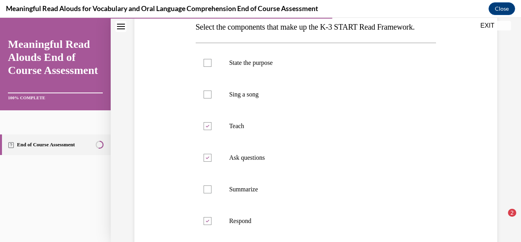
scroll to position [130, 0]
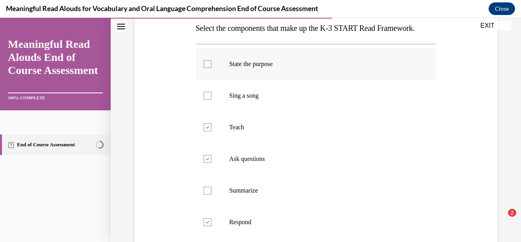
click at [354, 70] on label "State the purpose" at bounding box center [316, 64] width 241 height 32
click at [211, 68] on input "State the purpose" at bounding box center [207, 64] width 8 height 8
checkbox input "true"
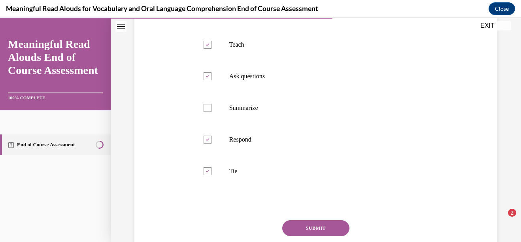
scroll to position [229, 0]
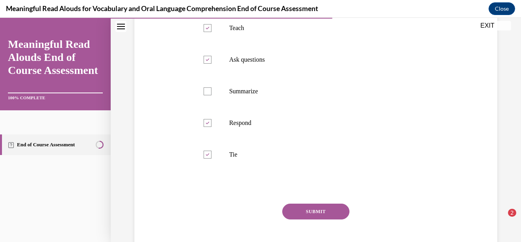
click at [316, 219] on button "SUBMIT" at bounding box center [315, 211] width 67 height 16
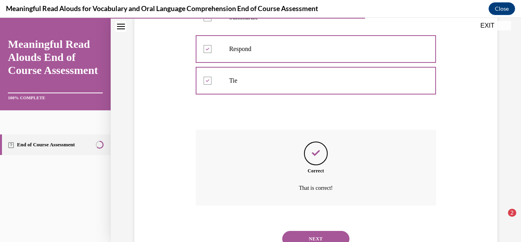
scroll to position [352, 0]
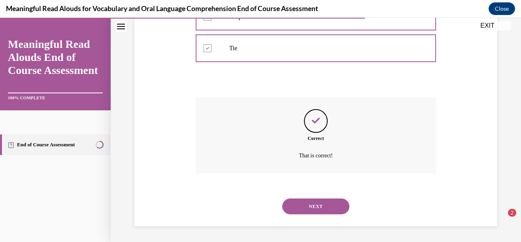
click at [320, 212] on button "NEXT" at bounding box center [315, 206] width 67 height 16
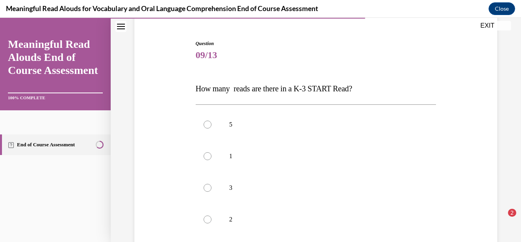
scroll to position [90, 0]
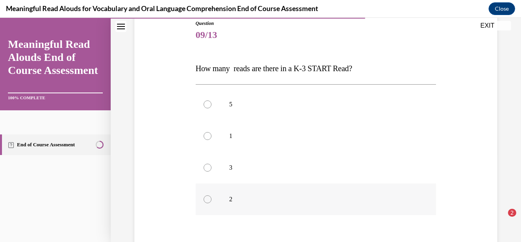
click at [343, 184] on label "2" at bounding box center [316, 199] width 241 height 32
click at [211, 195] on input "2" at bounding box center [207, 199] width 8 height 8
radio input "true"
click at [332, 171] on p "3" at bounding box center [322, 168] width 187 height 8
click at [211, 171] on input "3" at bounding box center [207, 168] width 8 height 8
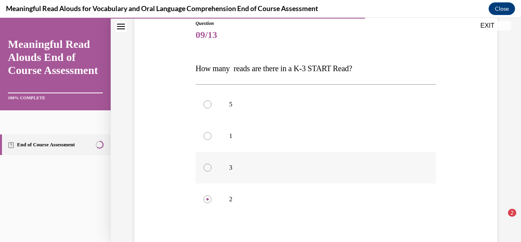
radio input "true"
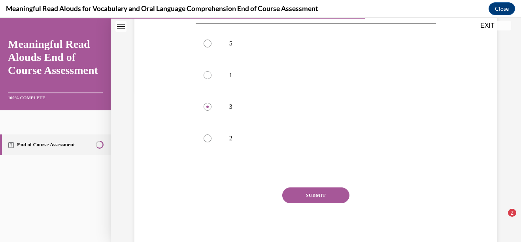
scroll to position [155, 0]
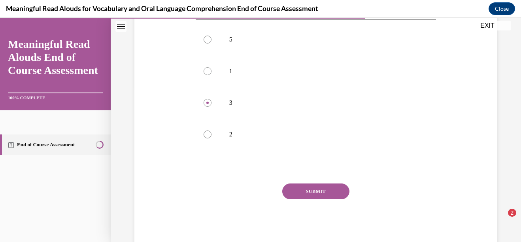
click at [340, 187] on button "SUBMIT" at bounding box center [315, 191] width 67 height 16
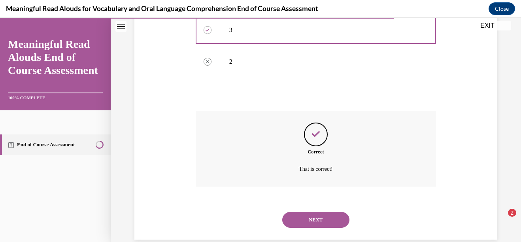
scroll to position [241, 0]
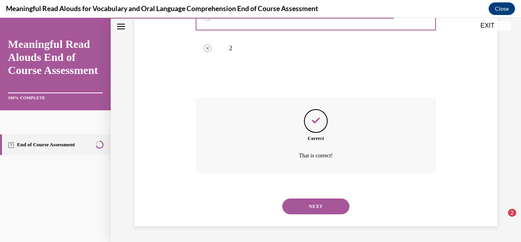
click at [318, 209] on button "NEXT" at bounding box center [315, 206] width 67 height 16
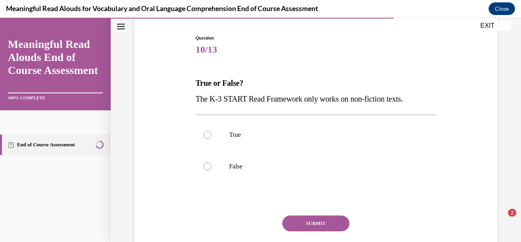
scroll to position [85, 0]
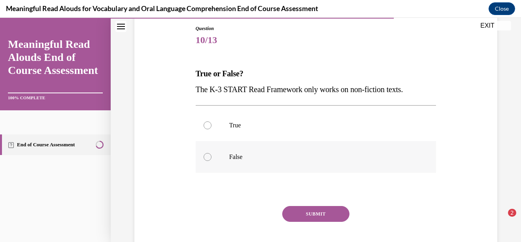
click at [322, 152] on label "False" at bounding box center [316, 157] width 241 height 32
click at [211, 153] on input "False" at bounding box center [207, 157] width 8 height 8
radio input "true"
click at [324, 211] on button "SUBMIT" at bounding box center [315, 214] width 67 height 16
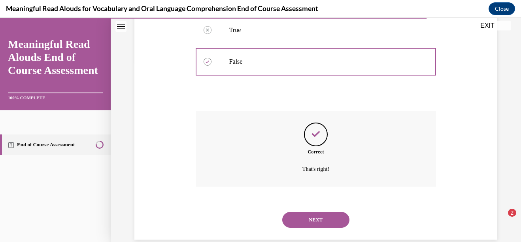
scroll to position [194, 0]
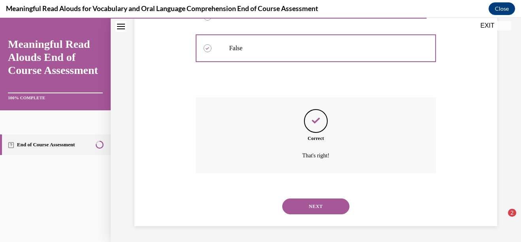
click at [313, 208] on button "NEXT" at bounding box center [315, 206] width 67 height 16
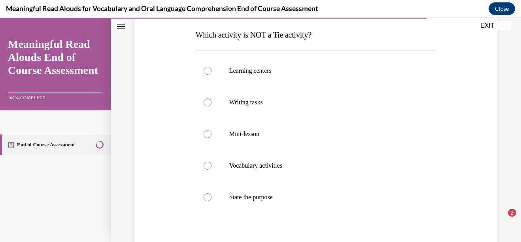
scroll to position [123, 0]
click at [232, 193] on label "State the purpose" at bounding box center [316, 198] width 241 height 32
click at [211, 194] on input "State the purpose" at bounding box center [207, 198] width 8 height 8
radio input "true"
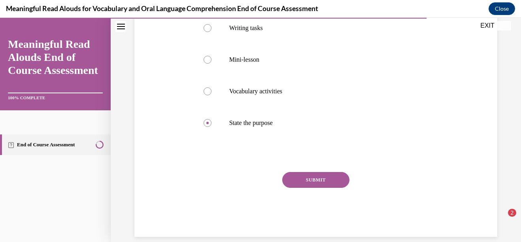
scroll to position [204, 0]
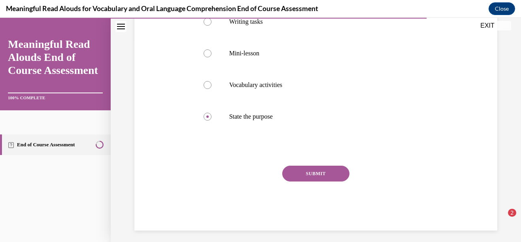
click at [302, 178] on button "SUBMIT" at bounding box center [315, 173] width 67 height 16
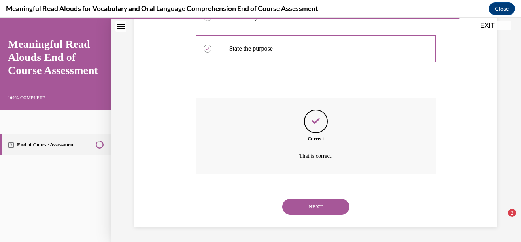
scroll to position [273, 0]
click at [314, 204] on button "NEXT" at bounding box center [315, 206] width 67 height 16
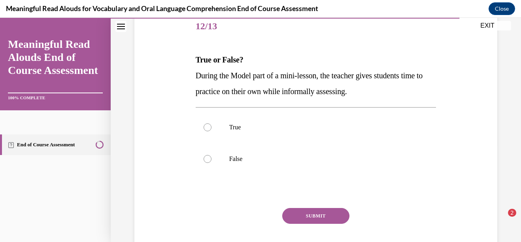
scroll to position [100, 0]
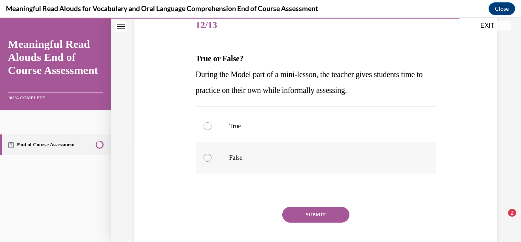
click at [302, 163] on label "False" at bounding box center [316, 158] width 241 height 32
click at [211, 162] on input "False" at bounding box center [207, 158] width 8 height 8
radio input "true"
click at [305, 211] on button "SUBMIT" at bounding box center [315, 215] width 67 height 16
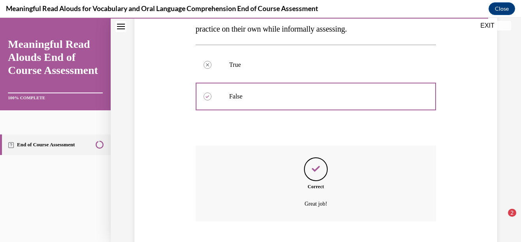
scroll to position [209, 0]
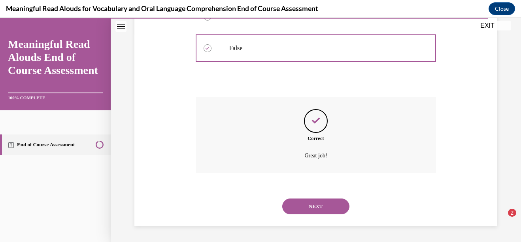
click at [314, 215] on div "NEXT" at bounding box center [316, 206] width 241 height 32
click at [319, 211] on button "NEXT" at bounding box center [315, 206] width 67 height 16
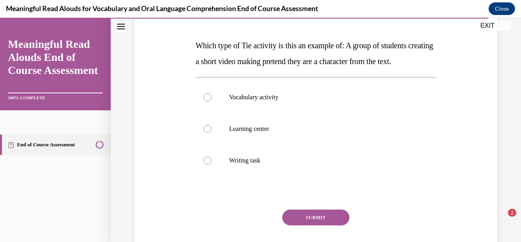
scroll to position [114, 0]
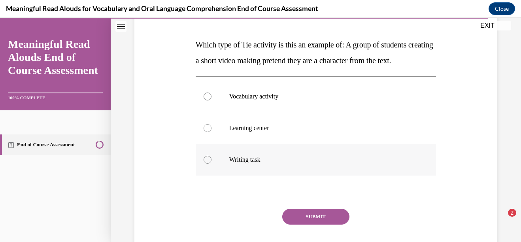
click at [263, 167] on label "Writing task" at bounding box center [316, 160] width 241 height 32
click at [211, 164] on input "Writing task" at bounding box center [207, 160] width 8 height 8
radio input "true"
click at [292, 224] on button "SUBMIT" at bounding box center [315, 217] width 67 height 16
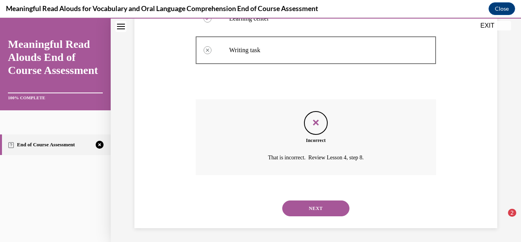
scroll to position [241, 0]
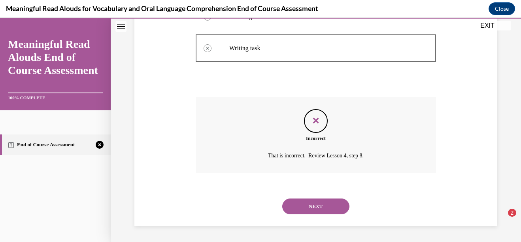
click at [325, 209] on button "NEXT" at bounding box center [315, 206] width 67 height 16
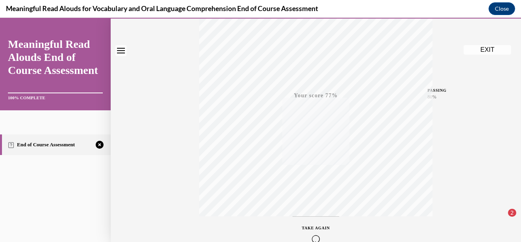
scroll to position [181, 0]
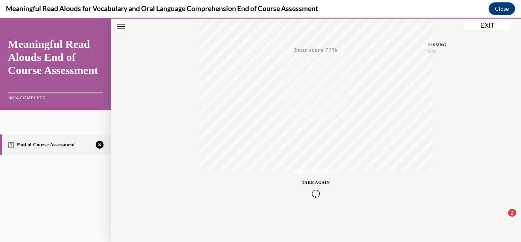
click at [310, 194] on icon "button" at bounding box center [316, 193] width 28 height 9
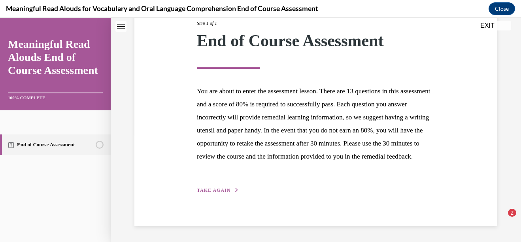
scroll to position [121, 0]
click at [222, 190] on span "TAKE AGAIN" at bounding box center [214, 190] width 34 height 6
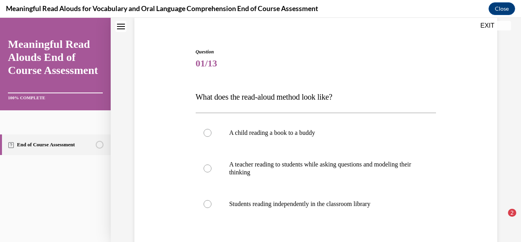
scroll to position [75, 0]
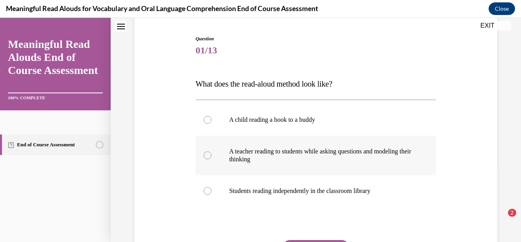
click at [390, 154] on p "A teacher reading to students while asking questions and modeling their thinking" at bounding box center [322, 155] width 187 height 16
click at [211, 154] on input "A teacher reading to students while asking questions and modeling their thinking" at bounding box center [207, 155] width 8 height 8
radio input "true"
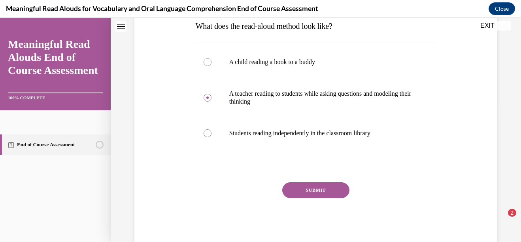
scroll to position [134, 0]
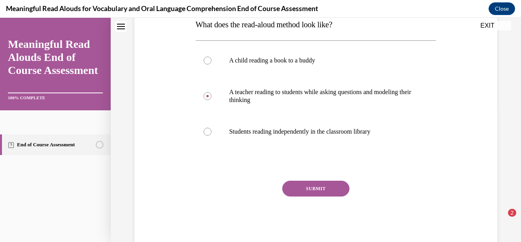
click at [310, 183] on button "SUBMIT" at bounding box center [315, 189] width 67 height 16
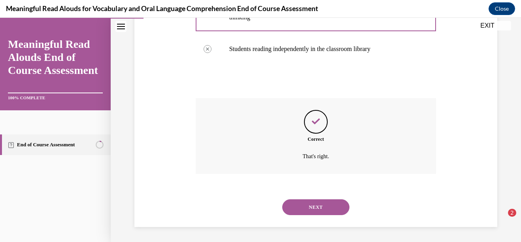
scroll to position [217, 0]
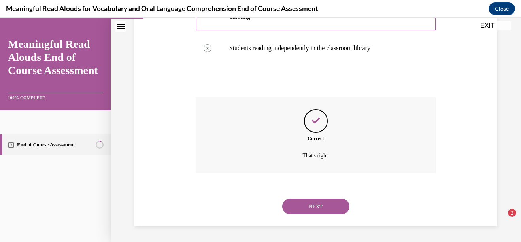
click at [309, 201] on button "NEXT" at bounding box center [315, 206] width 67 height 16
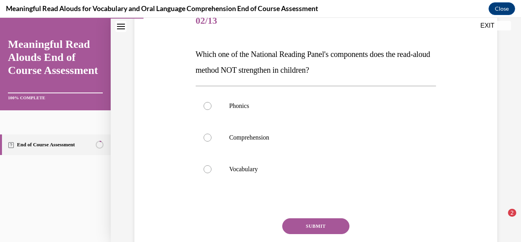
scroll to position [109, 0]
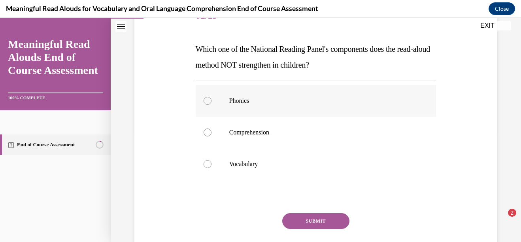
click at [272, 110] on label "Phonics" at bounding box center [316, 101] width 241 height 32
click at [211, 105] on input "Phonics" at bounding box center [207, 101] width 8 height 8
radio input "true"
click at [289, 214] on button "SUBMIT" at bounding box center [315, 221] width 67 height 16
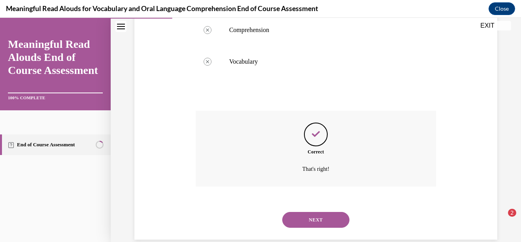
scroll to position [225, 0]
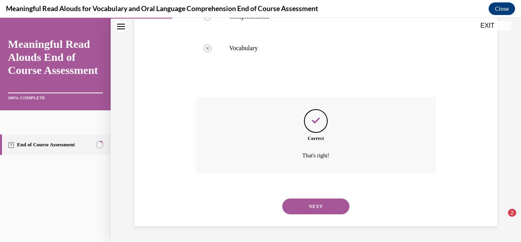
click at [316, 213] on button "NEXT" at bounding box center [315, 206] width 67 height 16
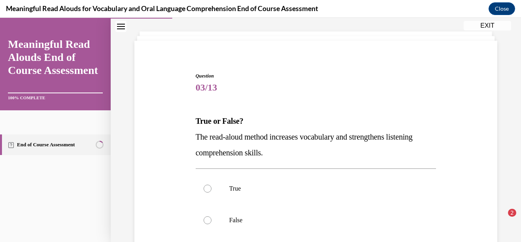
scroll to position [79, 0]
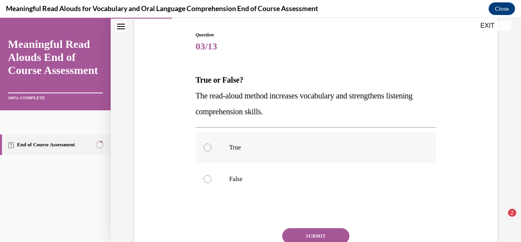
click at [256, 144] on p "True" at bounding box center [322, 147] width 187 height 8
click at [211, 144] on input "True" at bounding box center [207, 147] width 8 height 8
radio input "true"
click at [323, 234] on button "SUBMIT" at bounding box center [315, 236] width 67 height 16
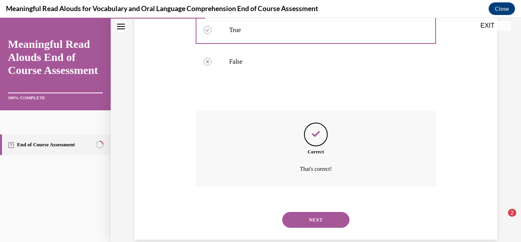
scroll to position [209, 0]
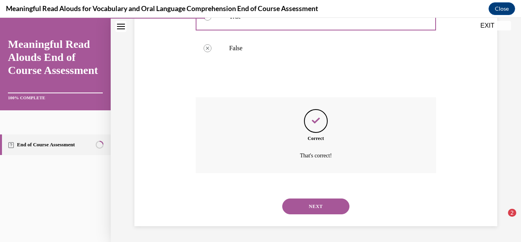
click at [296, 199] on button "NEXT" at bounding box center [315, 206] width 67 height 16
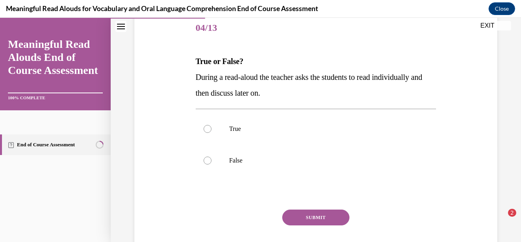
scroll to position [101, 0]
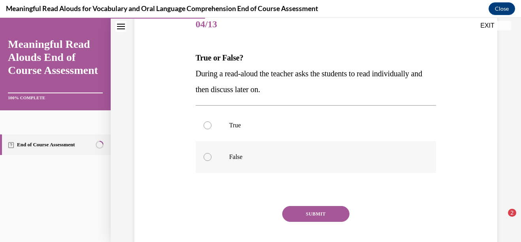
click at [259, 150] on label "False" at bounding box center [316, 157] width 241 height 32
click at [211, 153] on input "False" at bounding box center [207, 157] width 8 height 8
radio input "true"
click at [300, 208] on button "SUBMIT" at bounding box center [315, 214] width 67 height 16
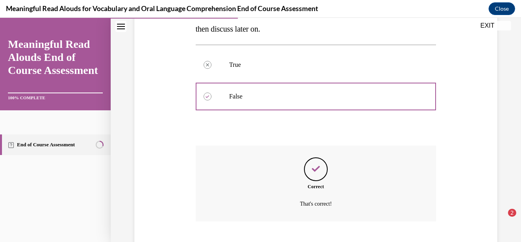
scroll to position [209, 0]
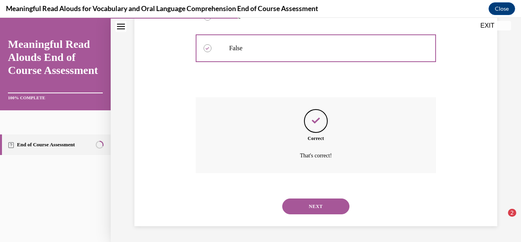
click at [303, 214] on div "NEXT" at bounding box center [316, 206] width 241 height 32
click at [318, 205] on button "NEXT" at bounding box center [315, 206] width 67 height 16
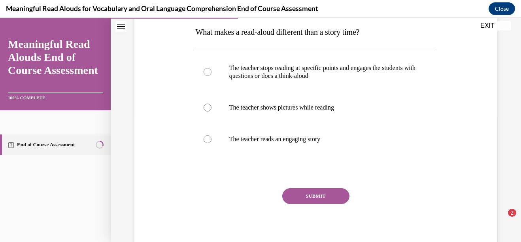
scroll to position [130, 0]
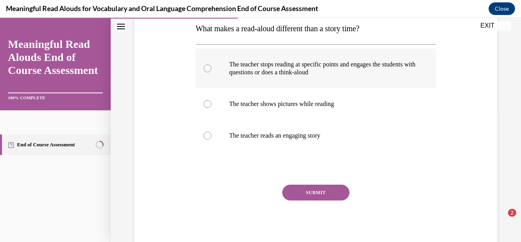
click at [387, 63] on p "The teacher stops reading at specific points and engages the students with ques…" at bounding box center [322, 68] width 187 height 16
click at [211, 64] on input "The teacher stops reading at specific points and engages the students with ques…" at bounding box center [207, 68] width 8 height 8
radio input "true"
click at [302, 191] on button "SUBMIT" at bounding box center [315, 192] width 67 height 16
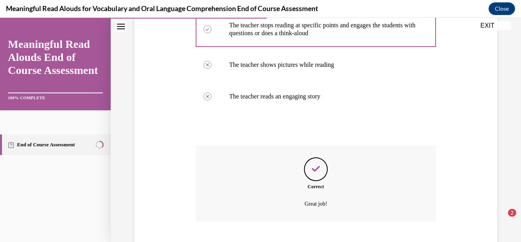
scroll to position [217, 0]
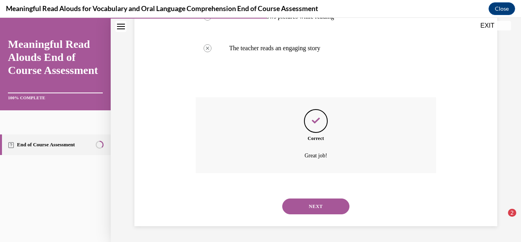
click at [301, 204] on button "NEXT" at bounding box center [315, 206] width 67 height 16
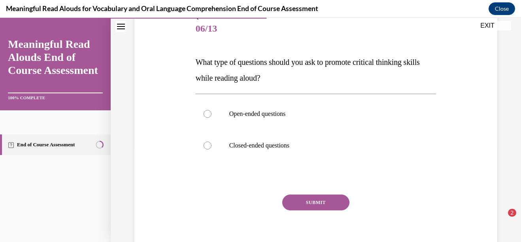
scroll to position [100, 0]
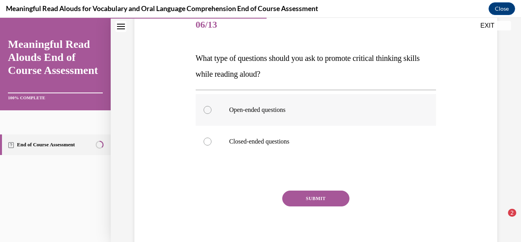
click at [328, 107] on p "Open-ended questions" at bounding box center [322, 110] width 187 height 8
click at [211, 107] on input "Open-ended questions" at bounding box center [207, 110] width 8 height 8
radio input "true"
click at [313, 196] on button "SUBMIT" at bounding box center [315, 198] width 67 height 16
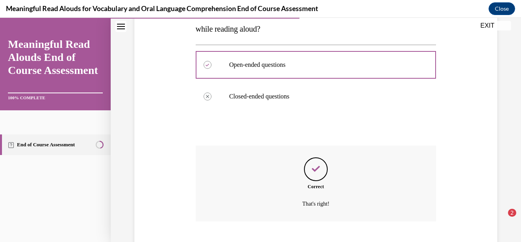
scroll to position [194, 0]
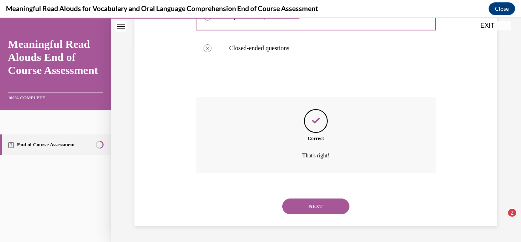
click at [318, 199] on button "NEXT" at bounding box center [315, 206] width 67 height 16
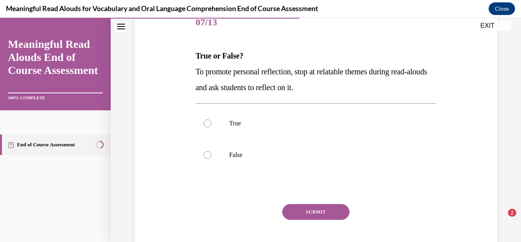
scroll to position [104, 0]
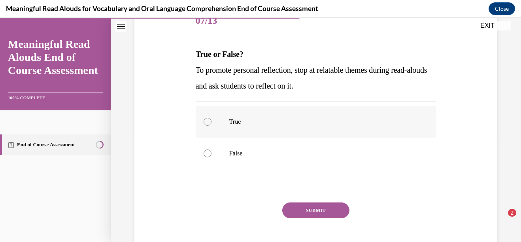
click at [290, 119] on p "True" at bounding box center [322, 122] width 187 height 8
click at [211, 119] on input "True" at bounding box center [207, 122] width 8 height 8
radio input "true"
click at [312, 209] on button "SUBMIT" at bounding box center [315, 210] width 67 height 16
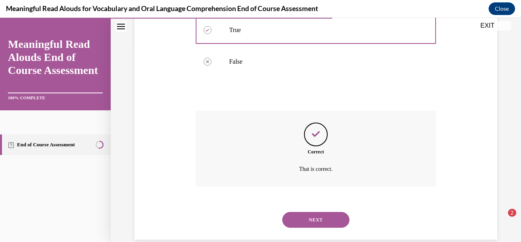
scroll to position [209, 0]
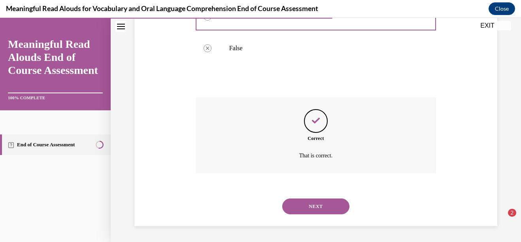
click at [308, 202] on button "NEXT" at bounding box center [315, 206] width 67 height 16
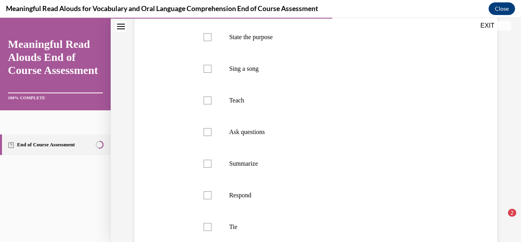
scroll to position [165, 0]
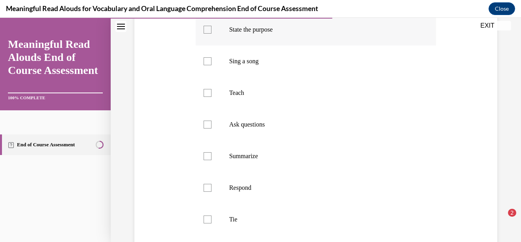
click at [286, 45] on label "State the purpose" at bounding box center [316, 30] width 241 height 32
click at [211, 34] on input "State the purpose" at bounding box center [207, 30] width 8 height 8
checkbox input "true"
click at [245, 97] on p "Teach" at bounding box center [322, 93] width 187 height 8
click at [211, 97] on input "Teach" at bounding box center [207, 93] width 8 height 8
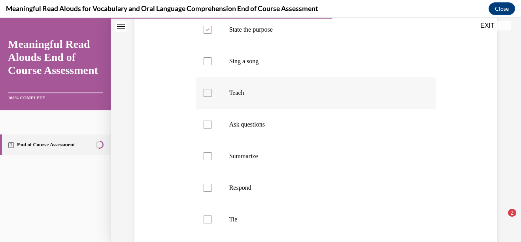
checkbox input "true"
click at [240, 134] on label "Ask questions" at bounding box center [316, 125] width 241 height 32
click at [211, 128] on input "Ask questions" at bounding box center [207, 124] width 8 height 8
checkbox input "true"
click at [237, 195] on label "Respond" at bounding box center [316, 188] width 241 height 32
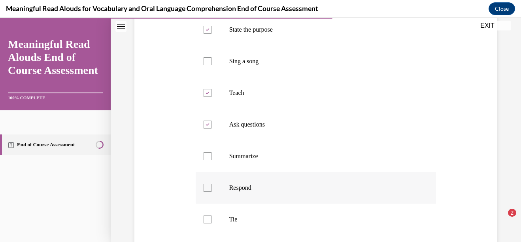
click at [211, 192] on input "Respond" at bounding box center [207, 188] width 8 height 8
checkbox input "true"
click at [236, 226] on label "Tie" at bounding box center [316, 219] width 241 height 32
click at [211, 223] on input "Tie" at bounding box center [207, 219] width 8 height 8
checkbox input "true"
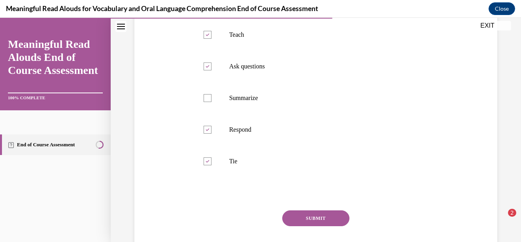
scroll to position [244, 0]
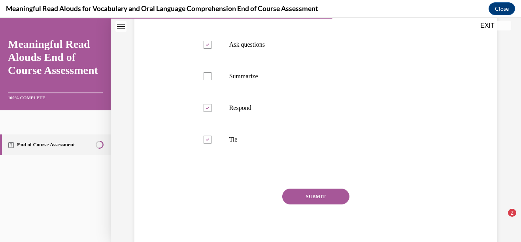
click at [329, 204] on button "SUBMIT" at bounding box center [315, 196] width 67 height 16
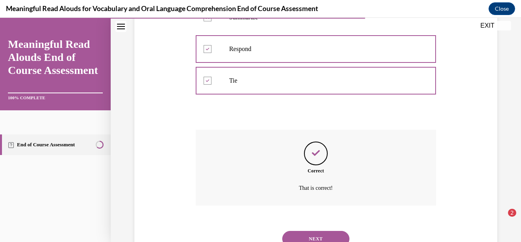
scroll to position [352, 0]
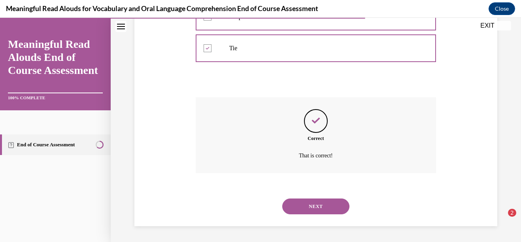
click at [308, 202] on button "NEXT" at bounding box center [315, 206] width 67 height 16
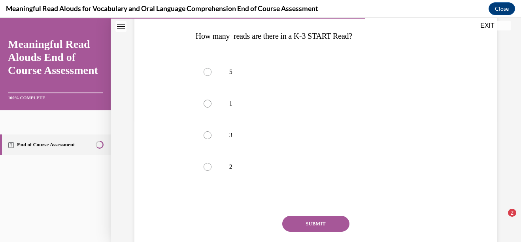
scroll to position [123, 0]
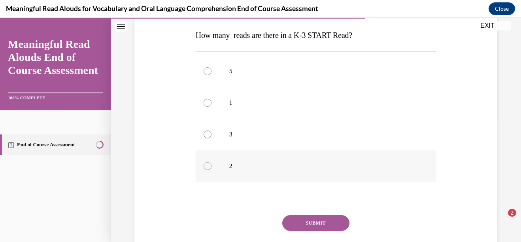
click at [352, 160] on label "2" at bounding box center [316, 166] width 241 height 32
click at [211, 162] on input "2" at bounding box center [207, 166] width 8 height 8
radio input "true"
click at [303, 138] on p "3" at bounding box center [322, 134] width 187 height 8
click at [211, 138] on input "3" at bounding box center [207, 134] width 8 height 8
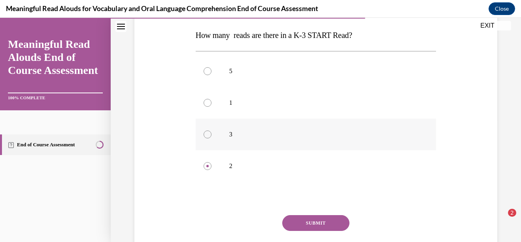
radio input "true"
click at [317, 218] on button "SUBMIT" at bounding box center [315, 223] width 67 height 16
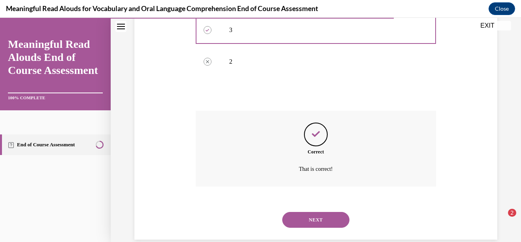
scroll to position [241, 0]
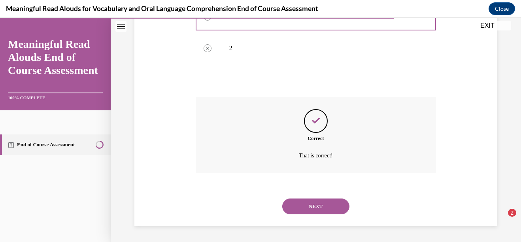
click at [323, 211] on button "NEXT" at bounding box center [315, 206] width 67 height 16
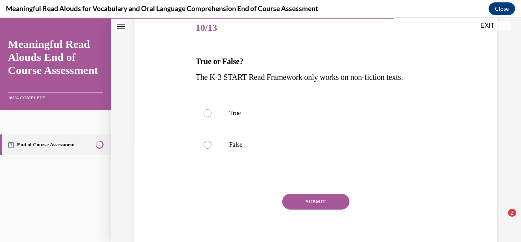
scroll to position [98, 0]
click at [230, 149] on label "False" at bounding box center [316, 144] width 241 height 32
click at [211, 148] on input "False" at bounding box center [207, 144] width 8 height 8
radio input "true"
click at [300, 191] on div "Question 10/13 True or False? The K-3 START Read Framework only works on non-fi…" at bounding box center [316, 135] width 241 height 246
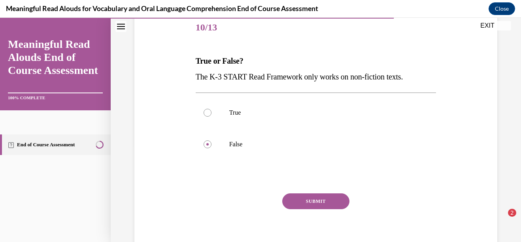
click at [303, 201] on button "SUBMIT" at bounding box center [315, 201] width 67 height 16
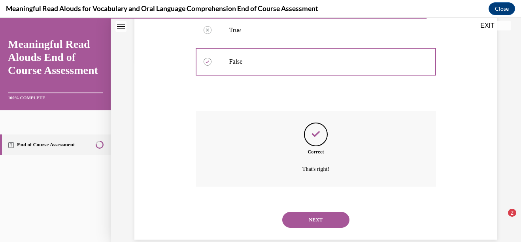
scroll to position [194, 0]
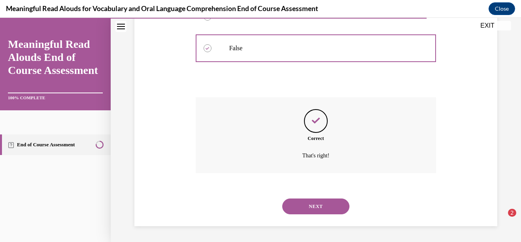
click at [323, 209] on button "NEXT" at bounding box center [315, 206] width 67 height 16
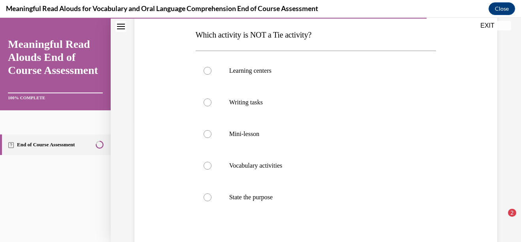
scroll to position [123, 0]
click at [268, 202] on label "State the purpose" at bounding box center [316, 198] width 241 height 32
click at [211, 202] on input "State the purpose" at bounding box center [207, 198] width 8 height 8
radio input "true"
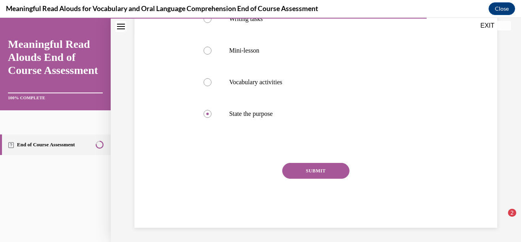
click at [340, 171] on button "SUBMIT" at bounding box center [315, 171] width 67 height 16
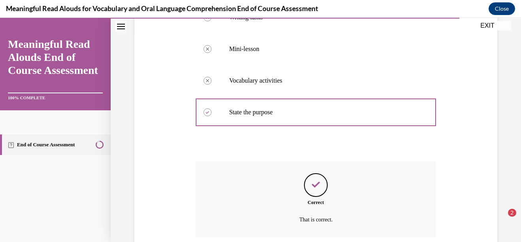
scroll to position [273, 0]
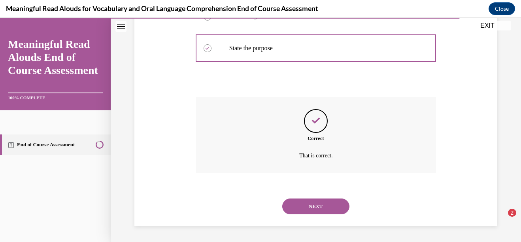
click at [313, 206] on button "NEXT" at bounding box center [315, 206] width 67 height 16
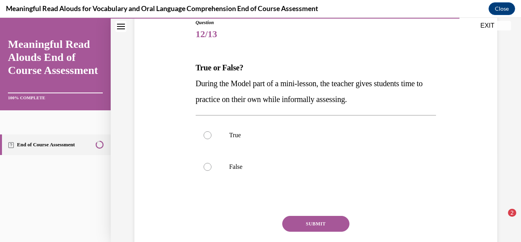
scroll to position [100, 0]
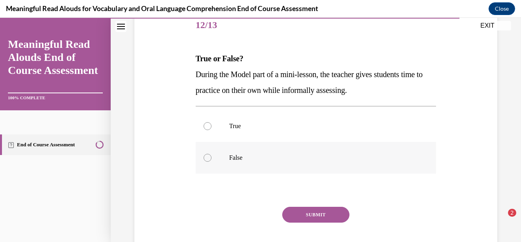
click at [246, 152] on label "False" at bounding box center [316, 158] width 241 height 32
click at [211, 154] on input "False" at bounding box center [207, 158] width 8 height 8
radio input "true"
click at [315, 227] on div "SUBMIT" at bounding box center [316, 226] width 241 height 39
click at [309, 220] on button "SUBMIT" at bounding box center [315, 215] width 67 height 16
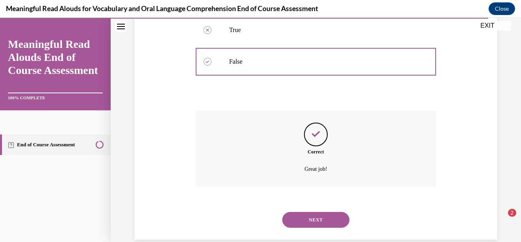
scroll to position [209, 0]
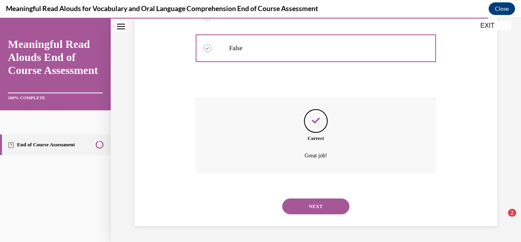
click at [303, 213] on button "NEXT" at bounding box center [315, 206] width 67 height 16
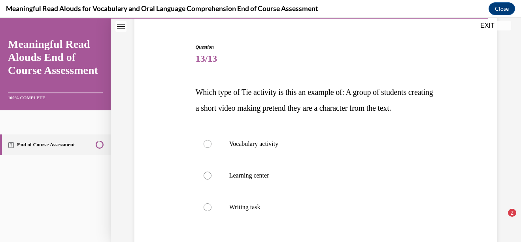
scroll to position [89, 0]
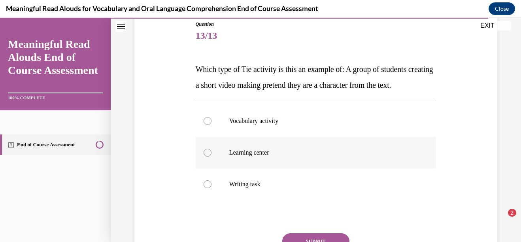
click at [318, 168] on label "Learning center" at bounding box center [316, 153] width 241 height 32
click at [211, 156] on input "Learning center" at bounding box center [207, 153] width 8 height 8
radio input "true"
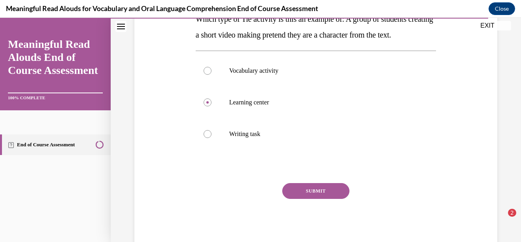
scroll to position [161, 0]
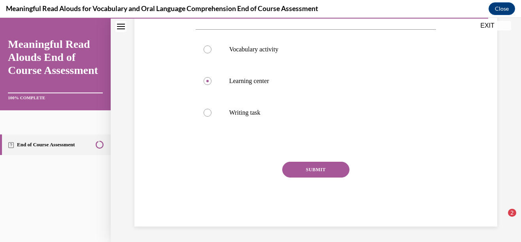
click at [325, 177] on button "SUBMIT" at bounding box center [315, 170] width 67 height 16
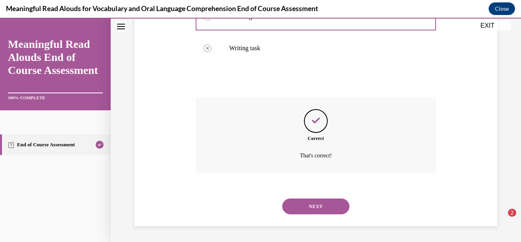
scroll to position [241, 0]
click at [324, 208] on button "NEXT" at bounding box center [315, 206] width 67 height 16
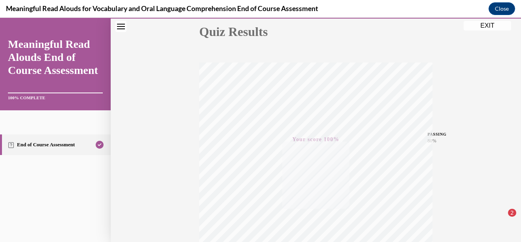
scroll to position [90, 0]
